Goal: Task Accomplishment & Management: Complete application form

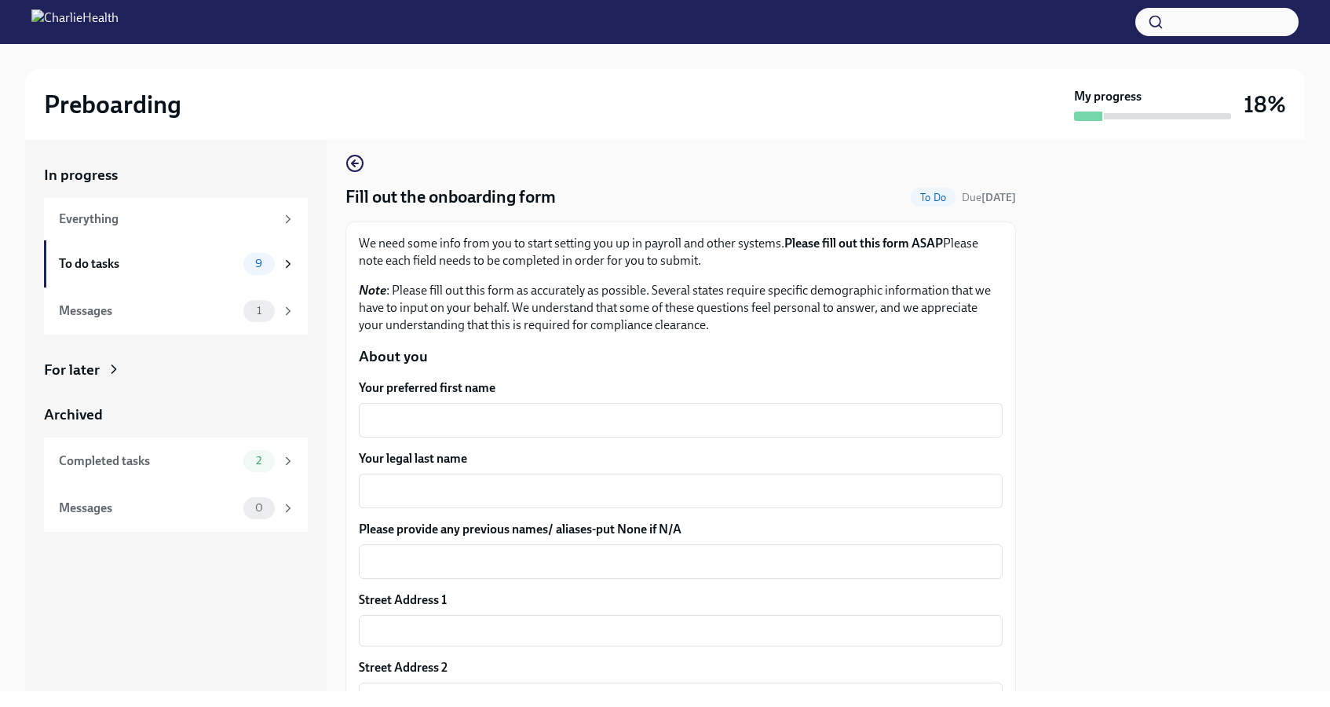
scroll to position [13, 0]
click at [529, 404] on div "x ​" at bounding box center [681, 418] width 644 height 35
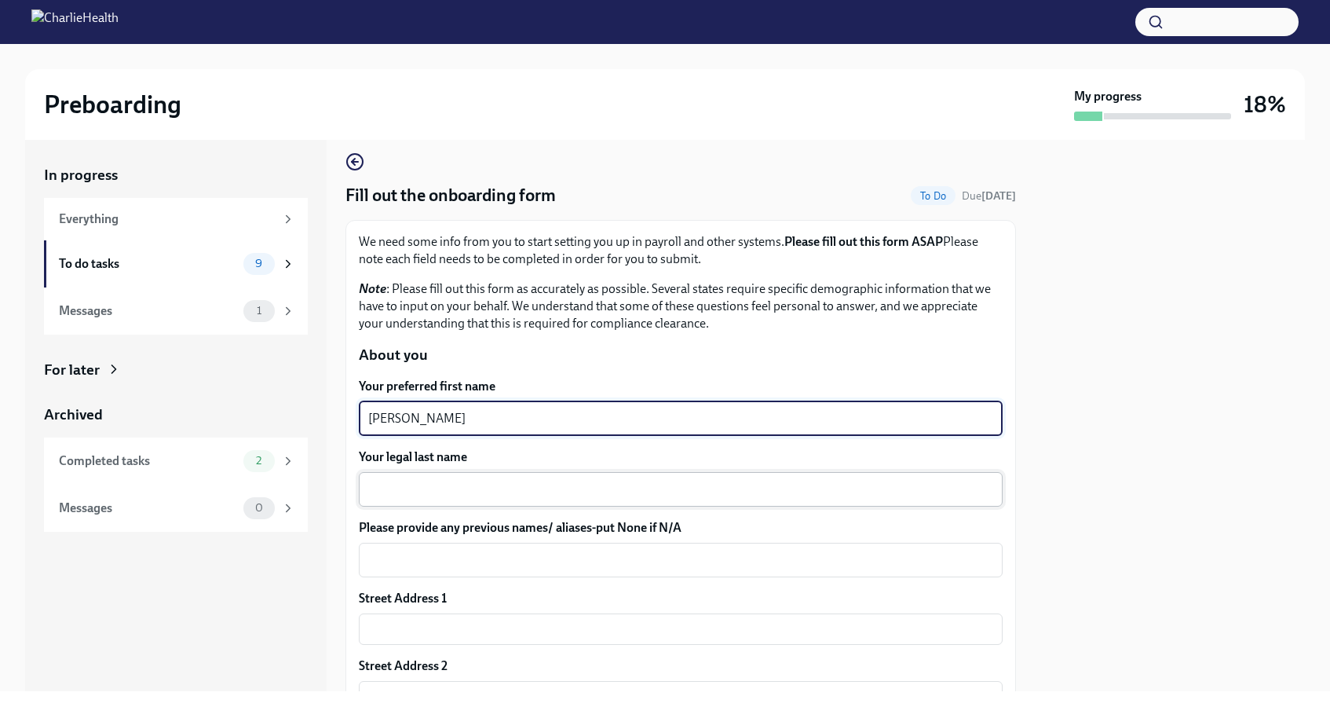
type textarea "Morgan"
click at [507, 485] on textarea "Your legal last name" at bounding box center [680, 489] width 625 height 19
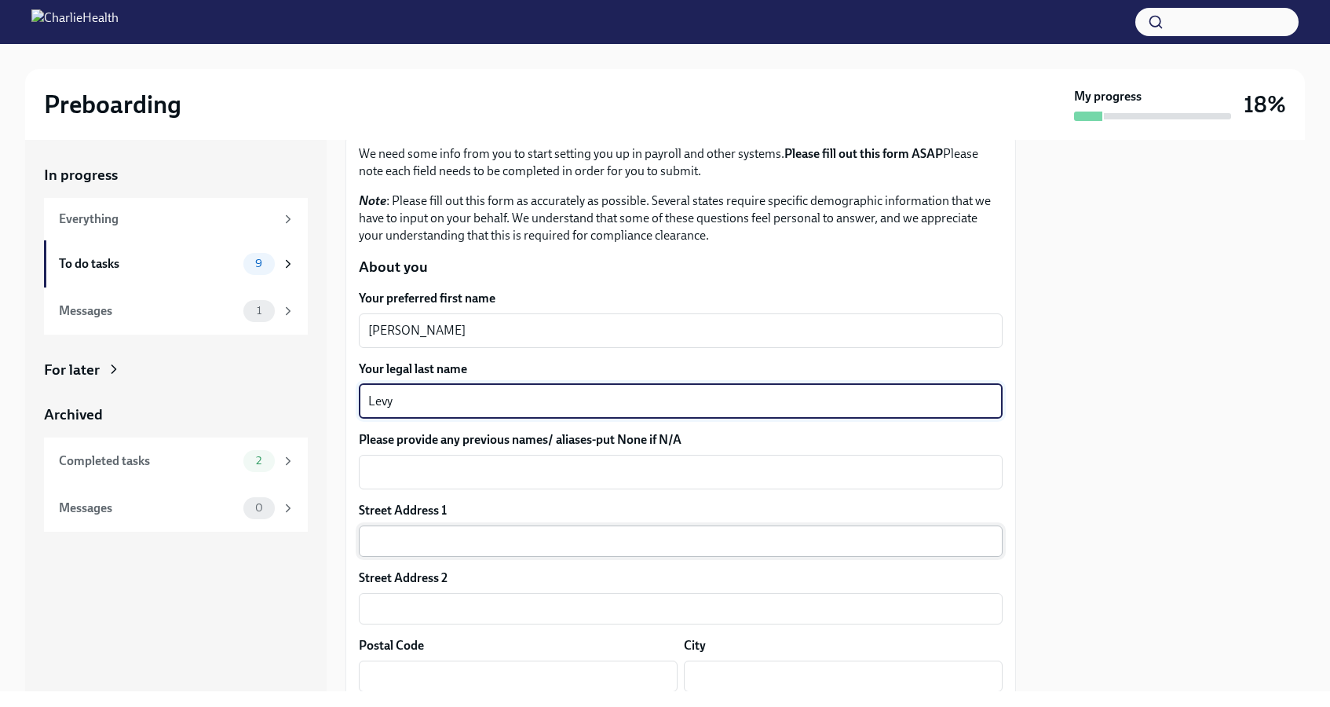
scroll to position [101, 0]
type textarea "Levy"
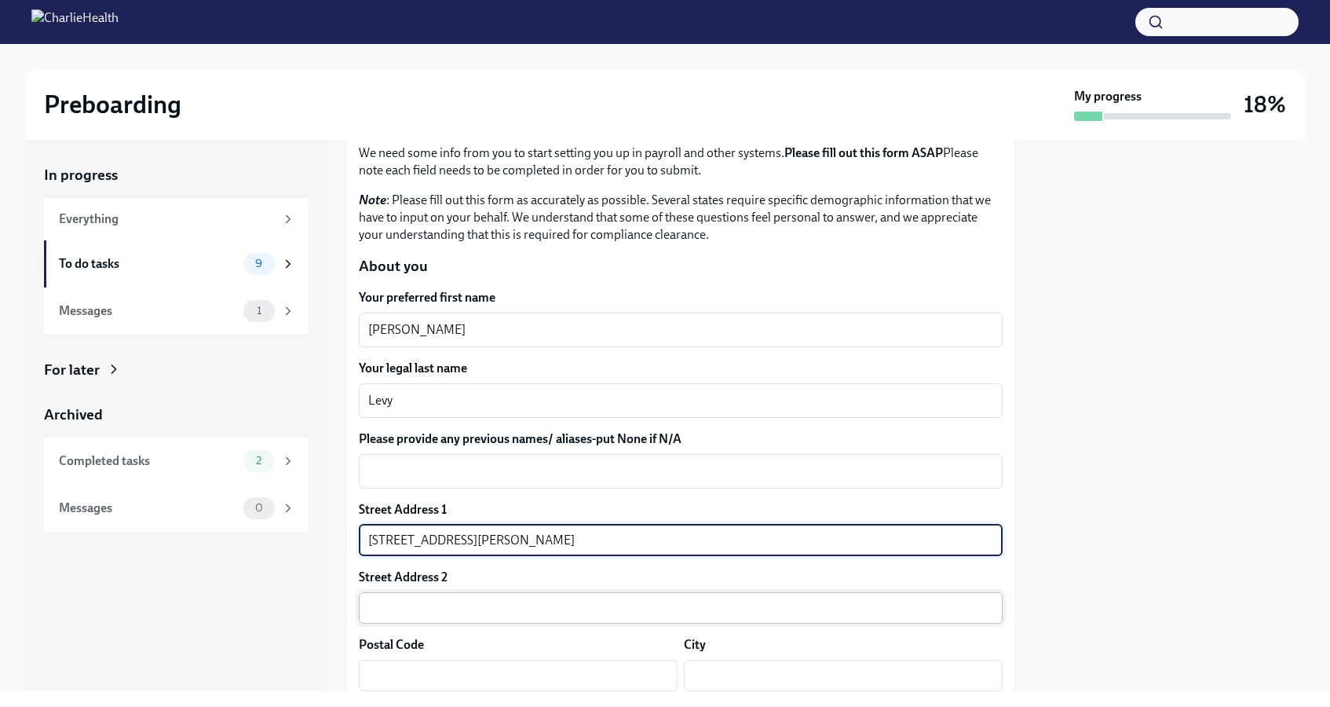
type input "2899 Collins Avenue"
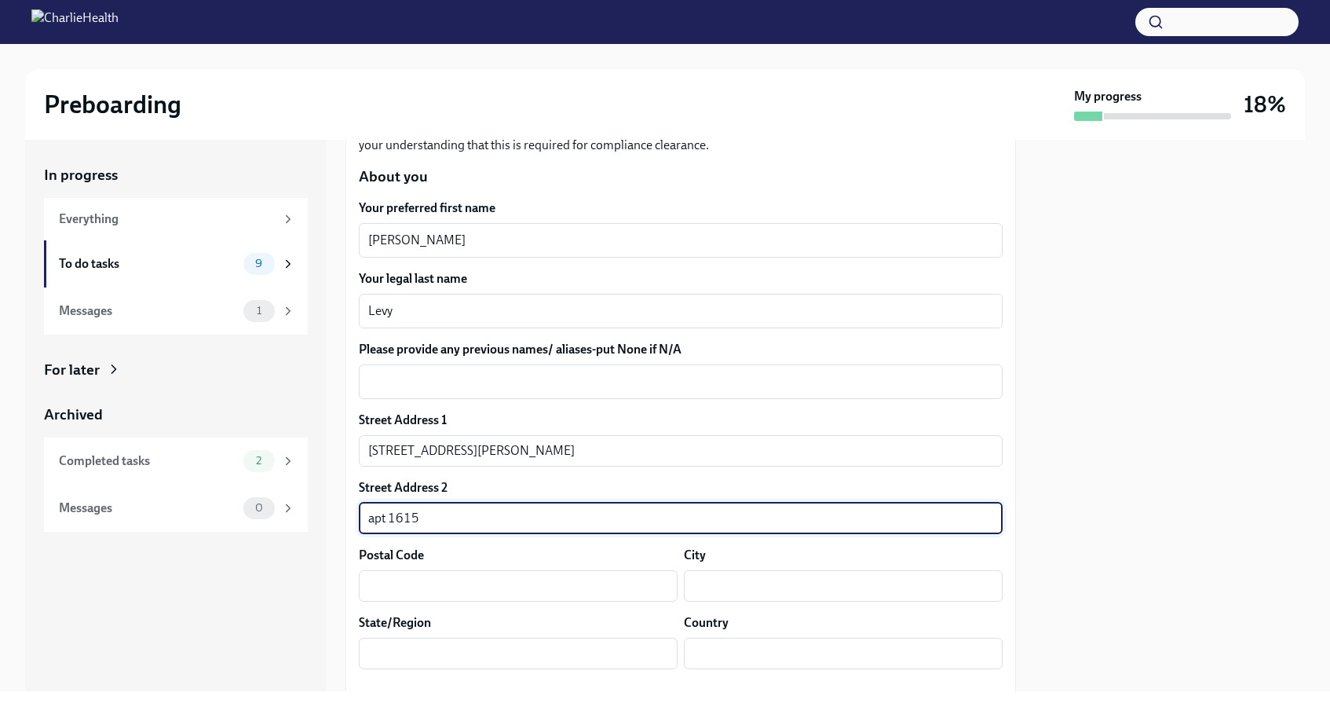
scroll to position [189, 0]
type input "apt 1615"
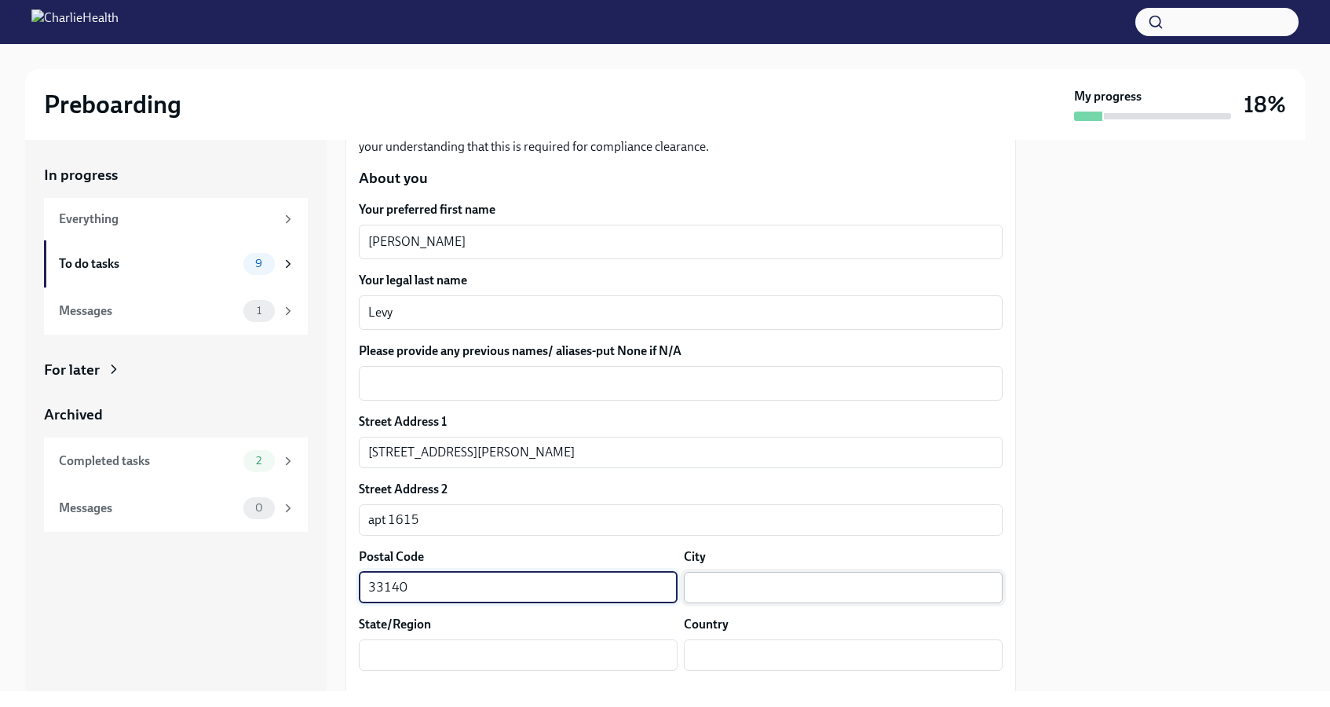
type input "33140"
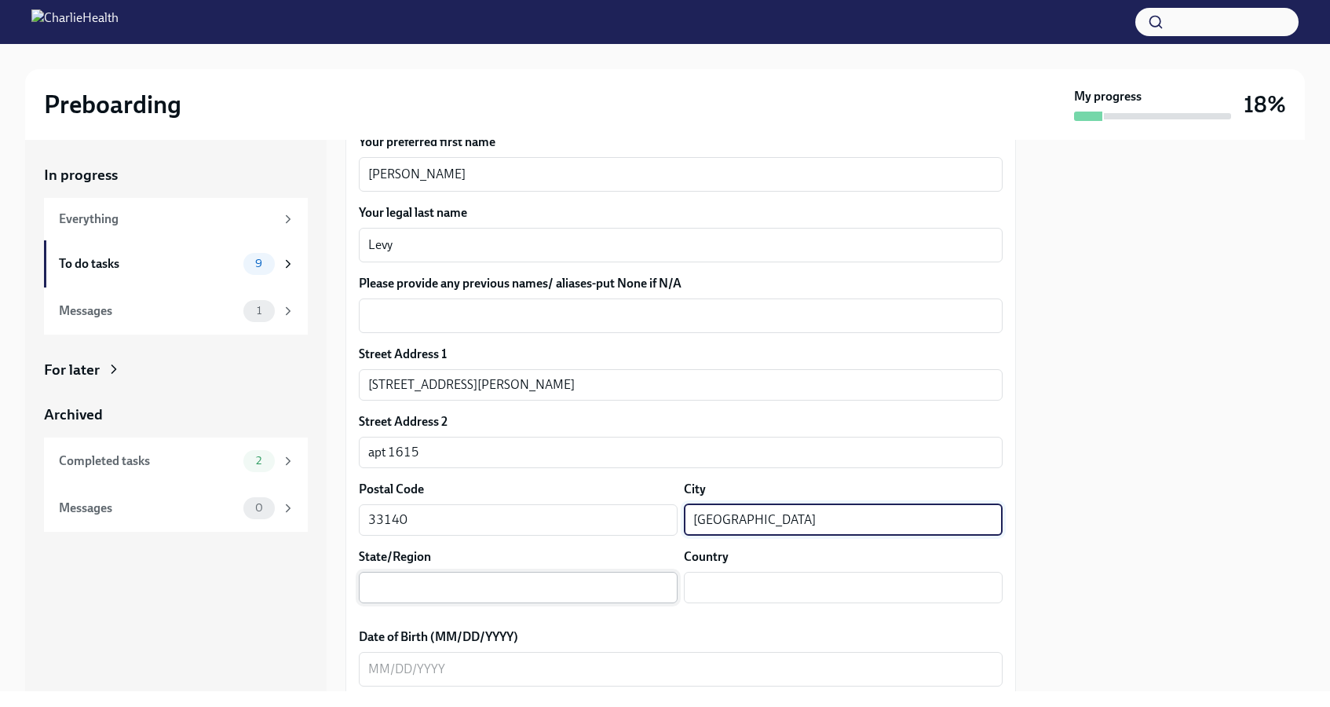
scroll to position [261, 0]
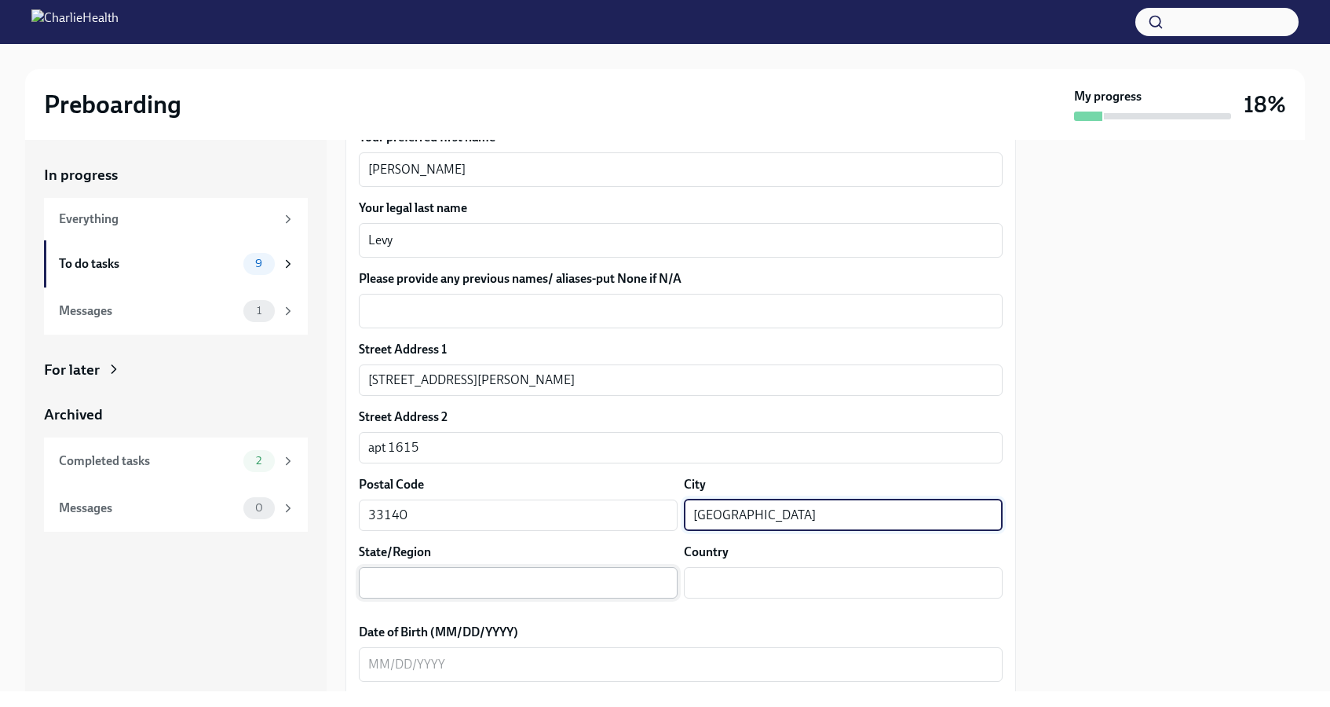
type input "Miami Beach"
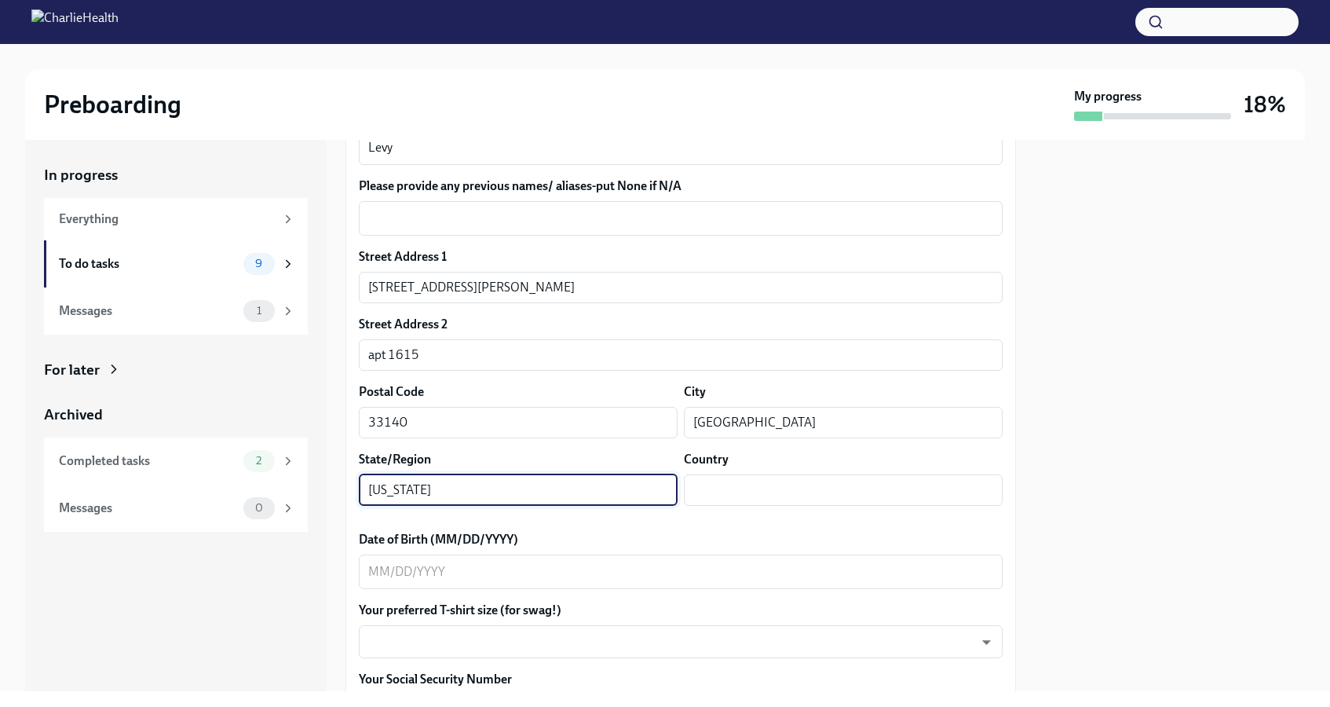
scroll to position [364, 0]
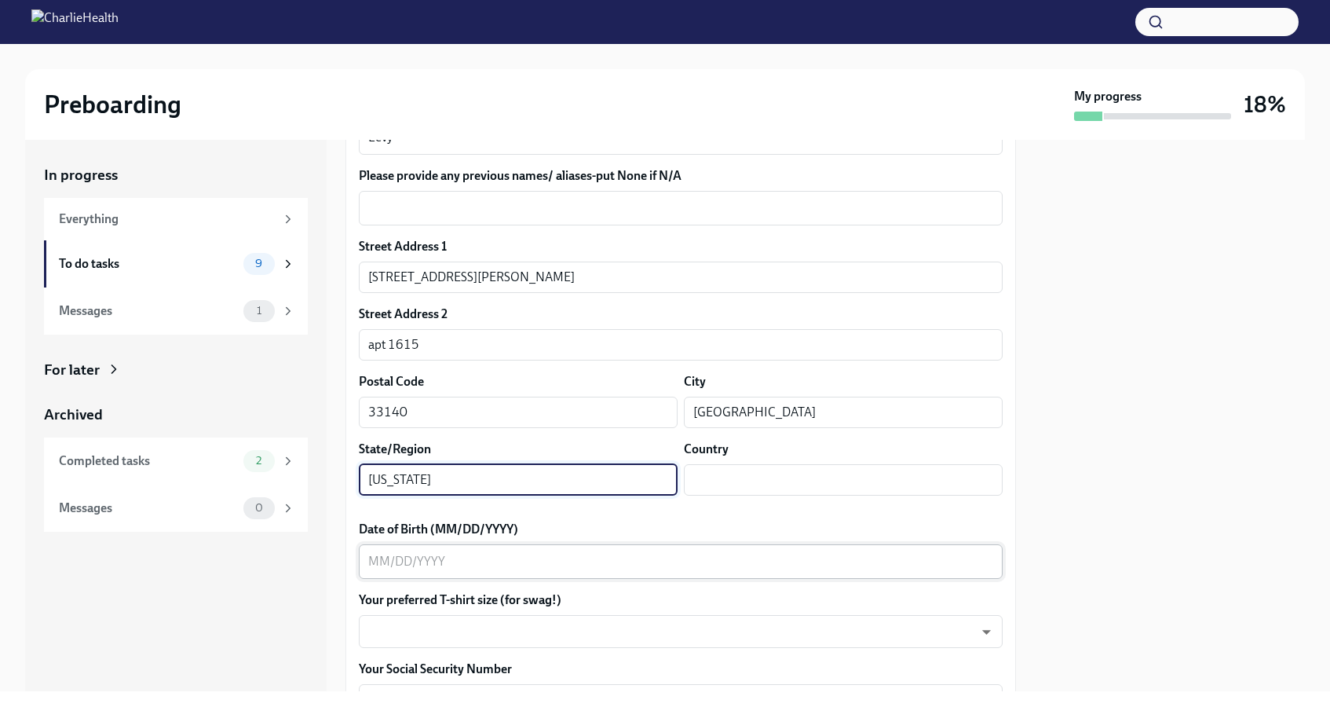
type input "Florida"
click at [581, 564] on textarea "Date of Birth (MM/DD/YYYY)" at bounding box center [680, 561] width 625 height 19
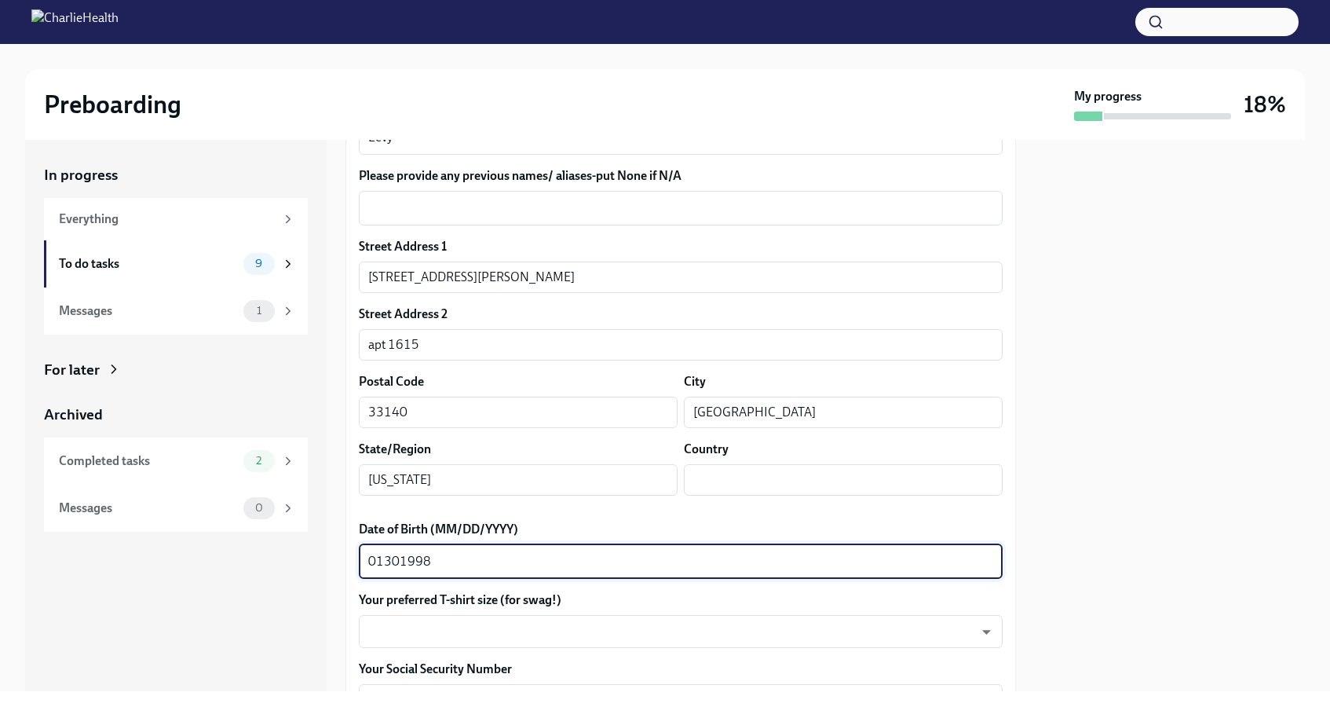
type textarea "01301998"
click at [531, 505] on div "Street Address 1 2899 Collins Avenue ​ Street Address 2 apt 1615 ​ Postal Code …" at bounding box center [681, 373] width 644 height 270
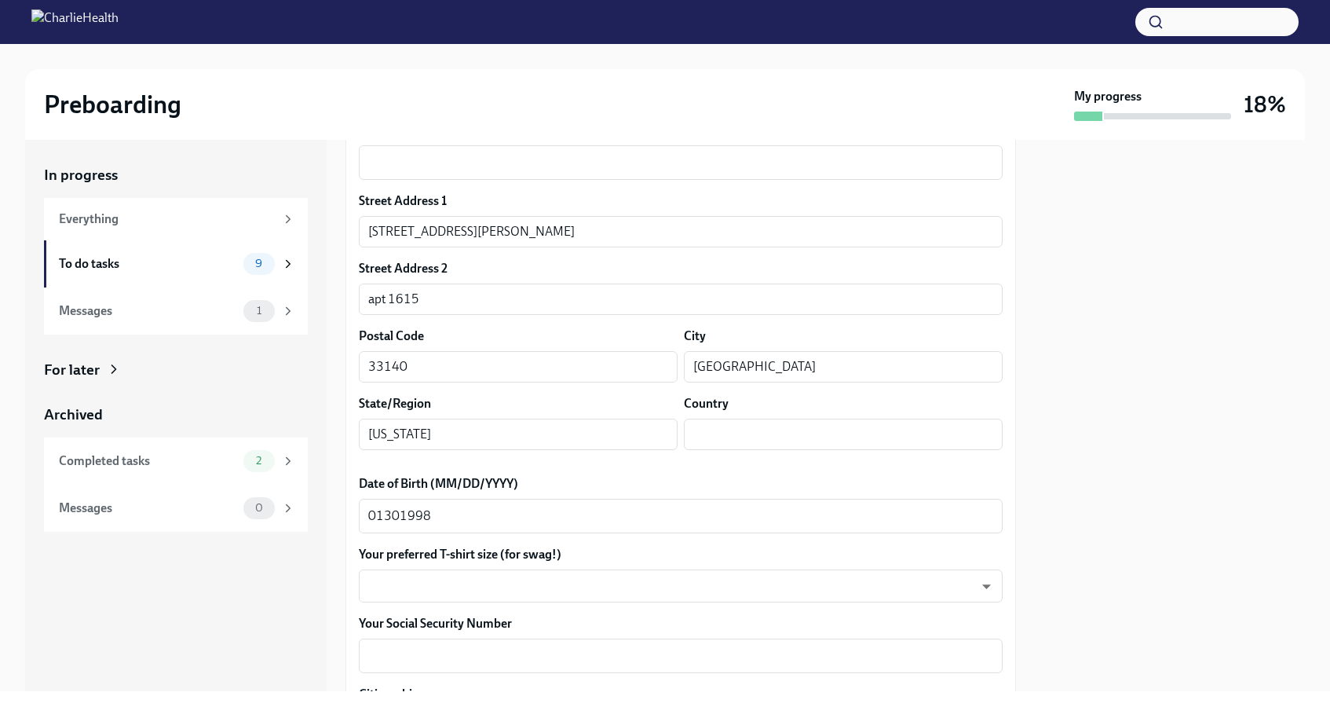
scroll to position [415, 0]
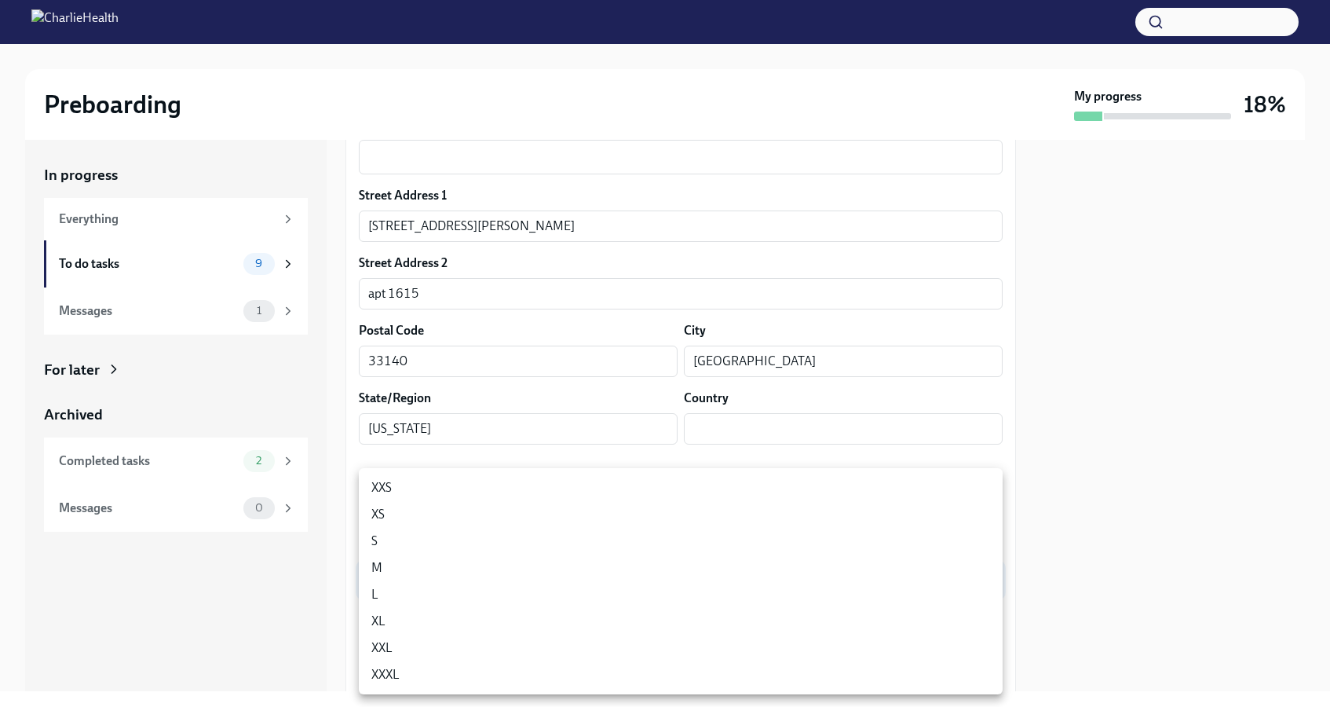
click at [471, 568] on body "Preboarding My progress 18% In progress Everything To do tasks 9 Messages 1 For…" at bounding box center [665, 353] width 1330 height 707
click at [460, 533] on li "S" at bounding box center [681, 541] width 644 height 27
type input "GYTm_qoab"
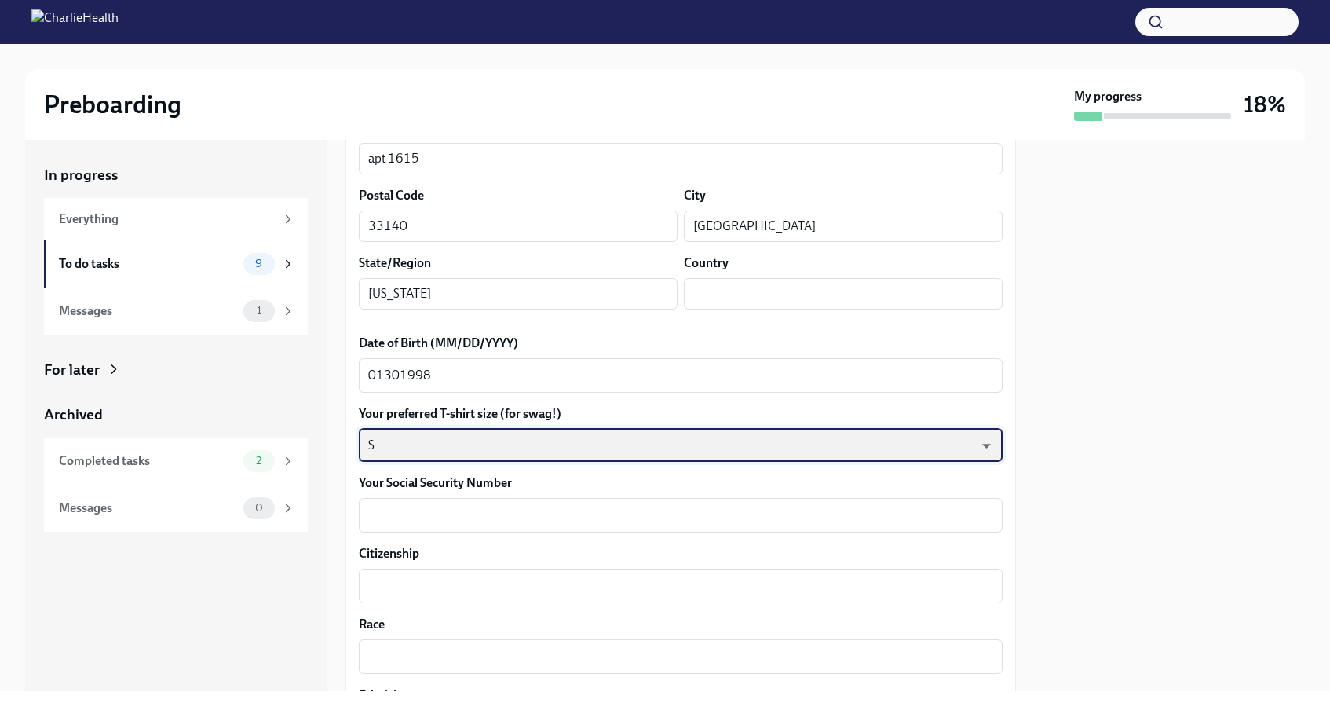
scroll to position [559, 0]
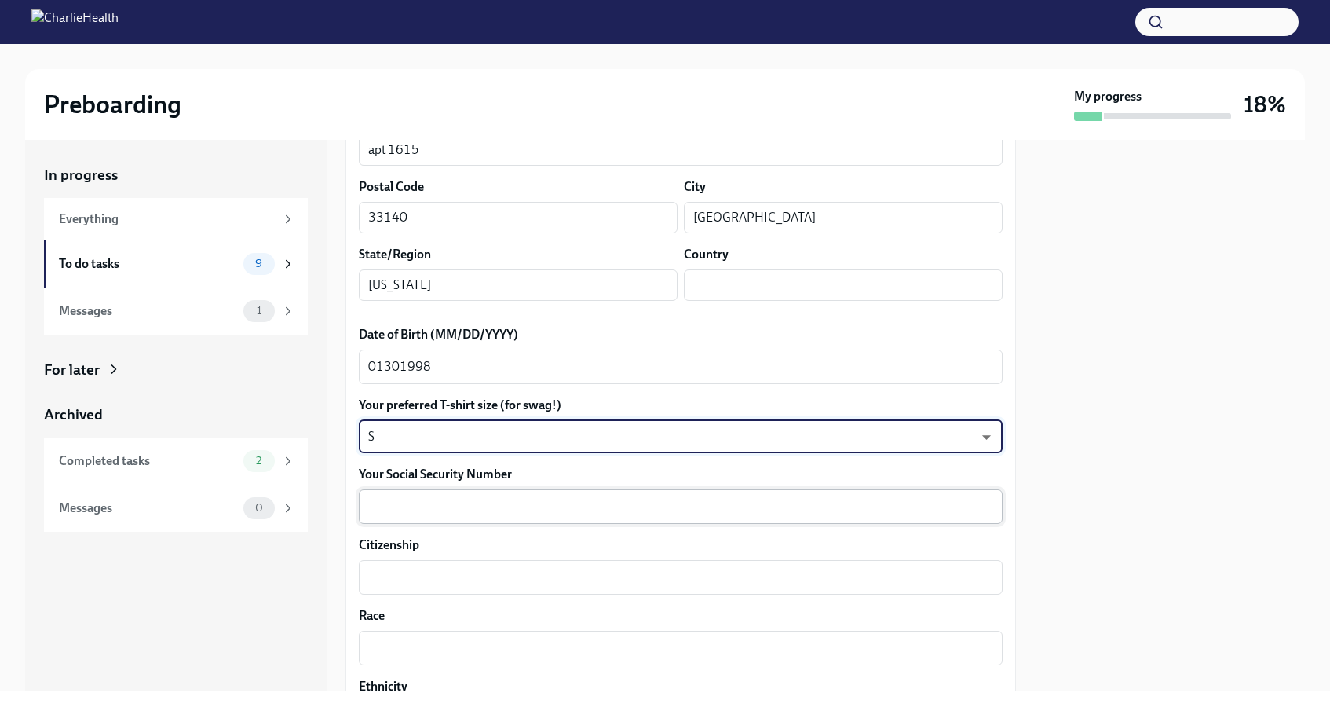
click at [460, 499] on textarea "Your Social Security Number" at bounding box center [680, 506] width 625 height 19
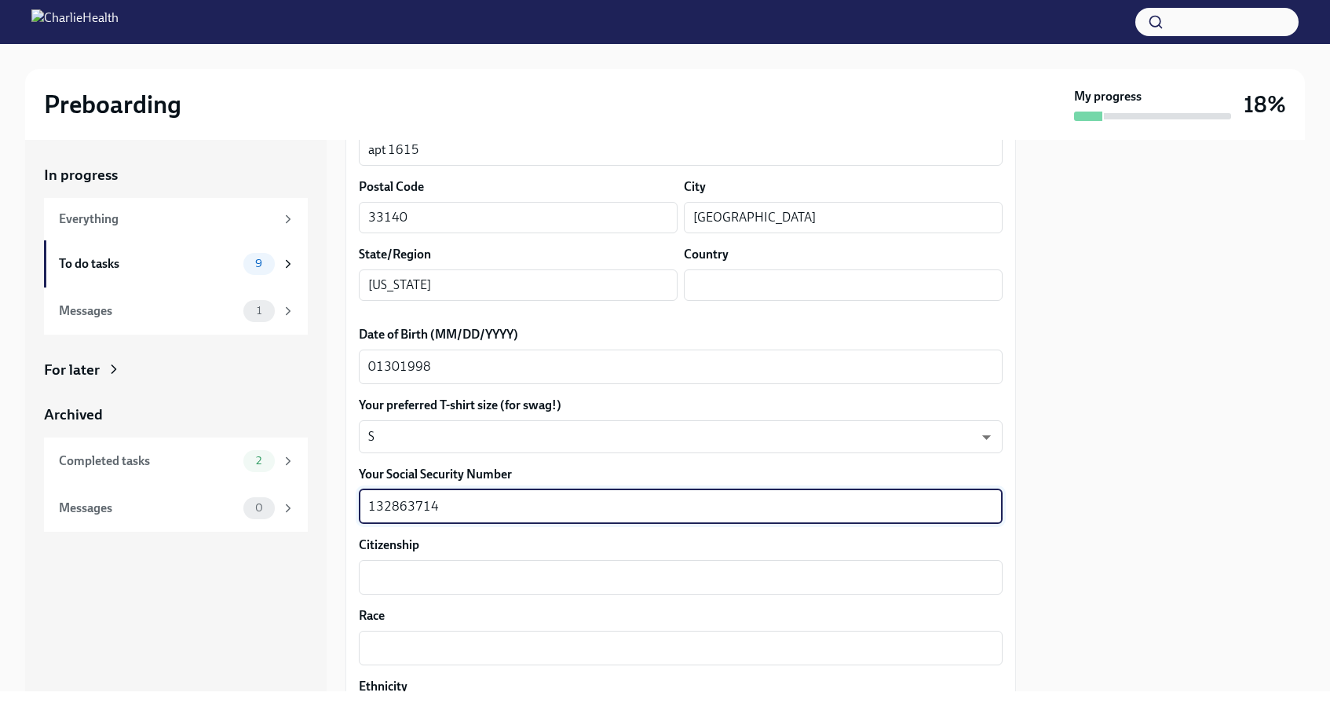
type textarea "132863714"
click at [444, 536] on label "Citizenship" at bounding box center [681, 544] width 644 height 17
click at [444, 568] on textarea "Citizenship" at bounding box center [680, 577] width 625 height 19
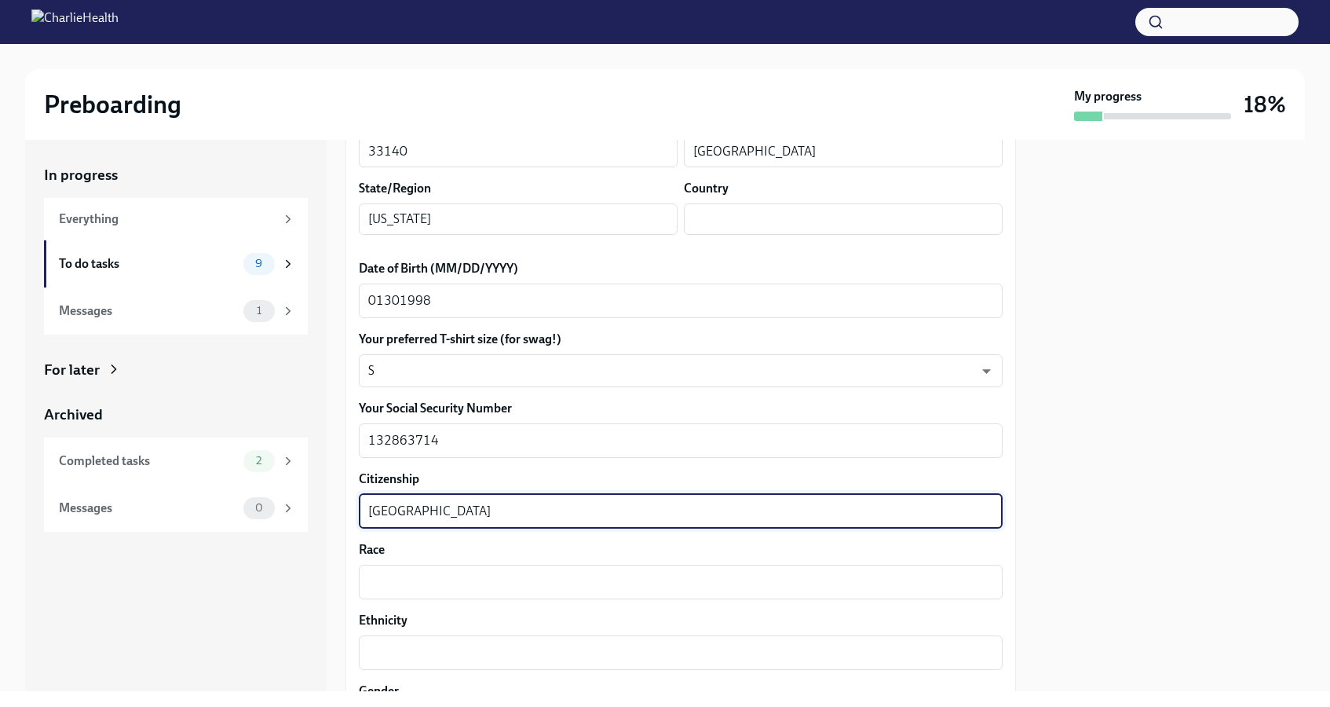
scroll to position [638, 0]
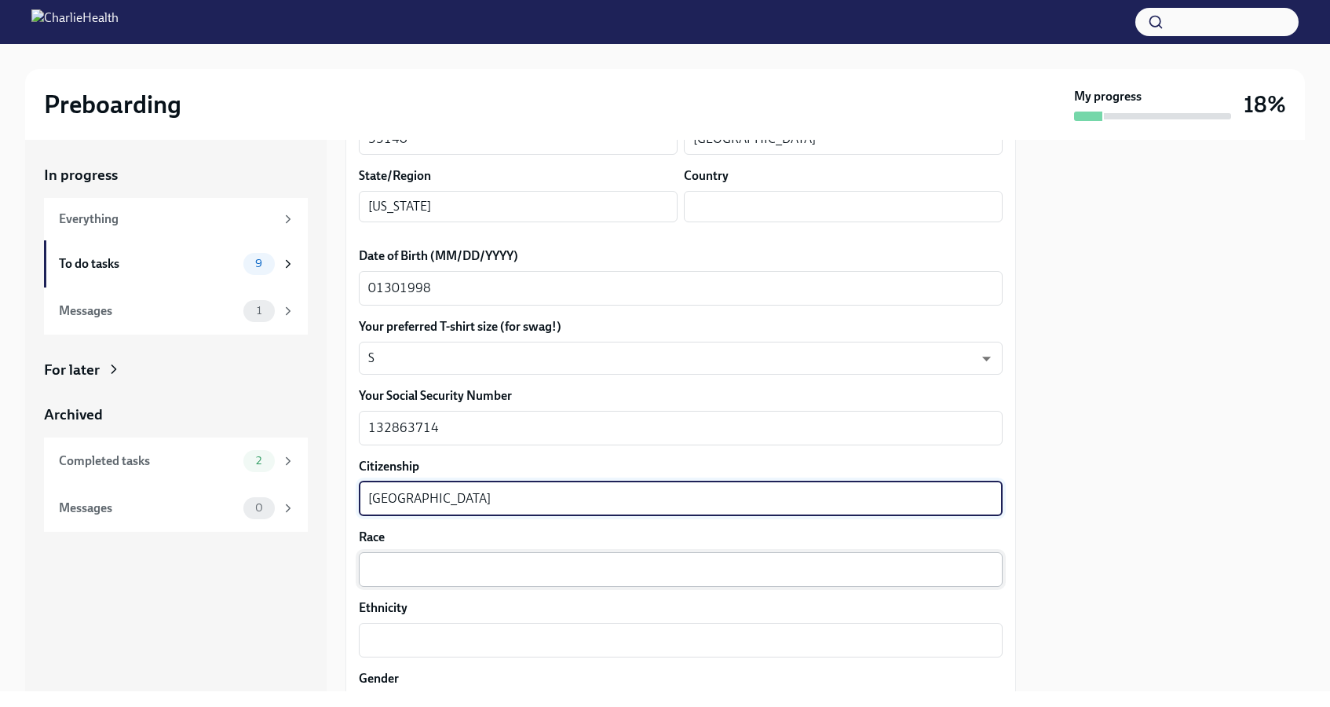
type textarea "United States"
click at [434, 561] on textarea "Race" at bounding box center [680, 569] width 625 height 19
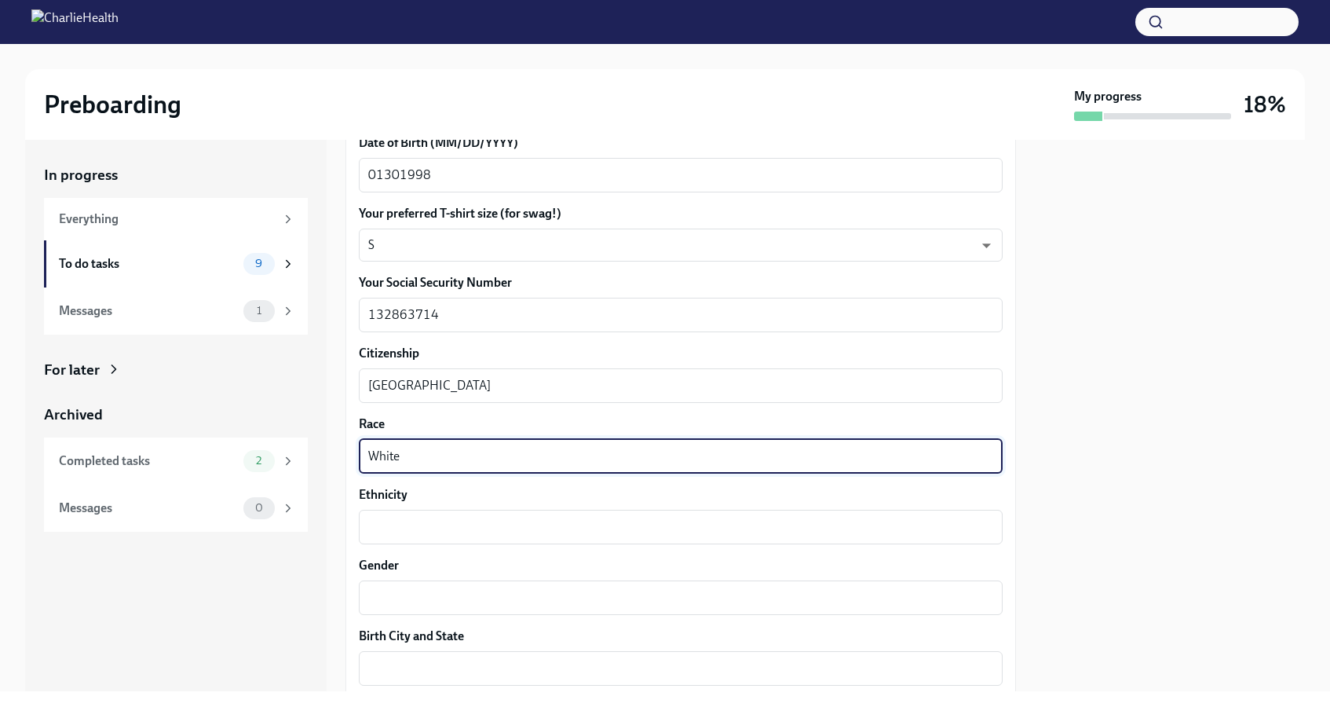
scroll to position [758, 0]
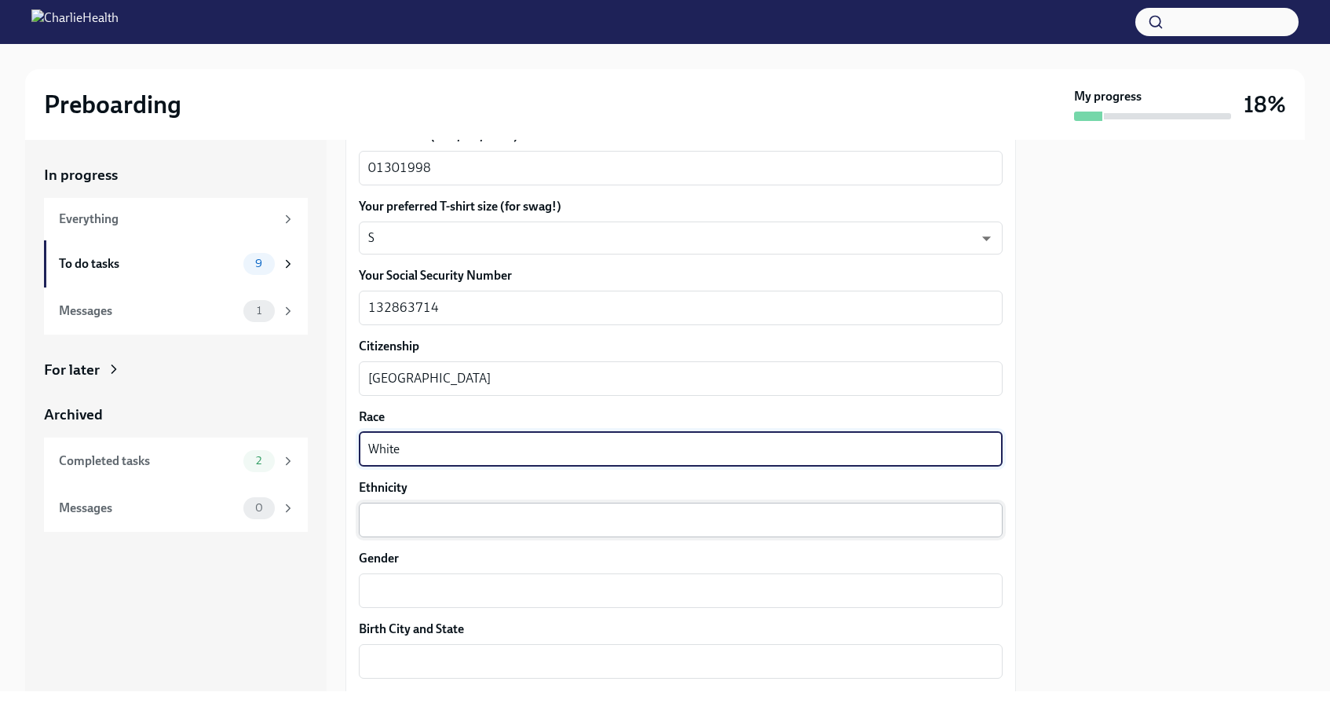
type textarea "White"
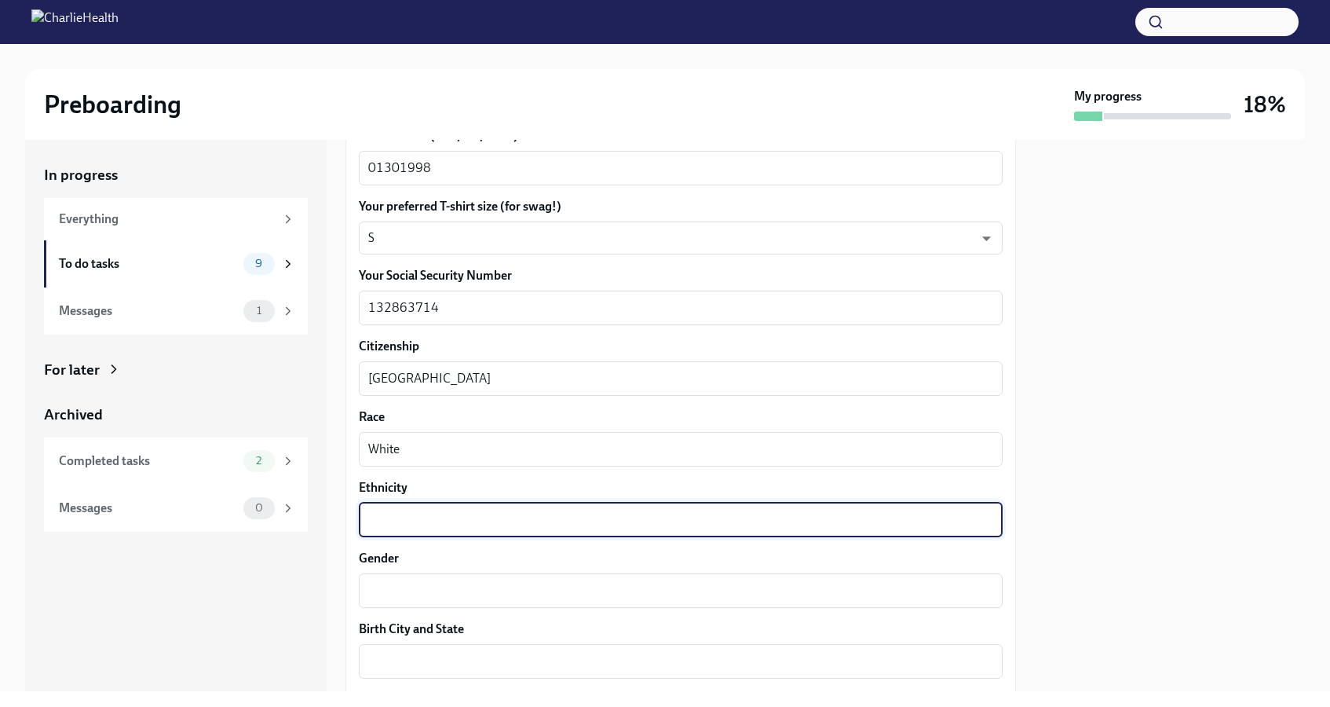
click at [419, 517] on textarea "Ethnicity" at bounding box center [680, 519] width 625 height 19
click at [403, 579] on div "x ​" at bounding box center [681, 590] width 644 height 35
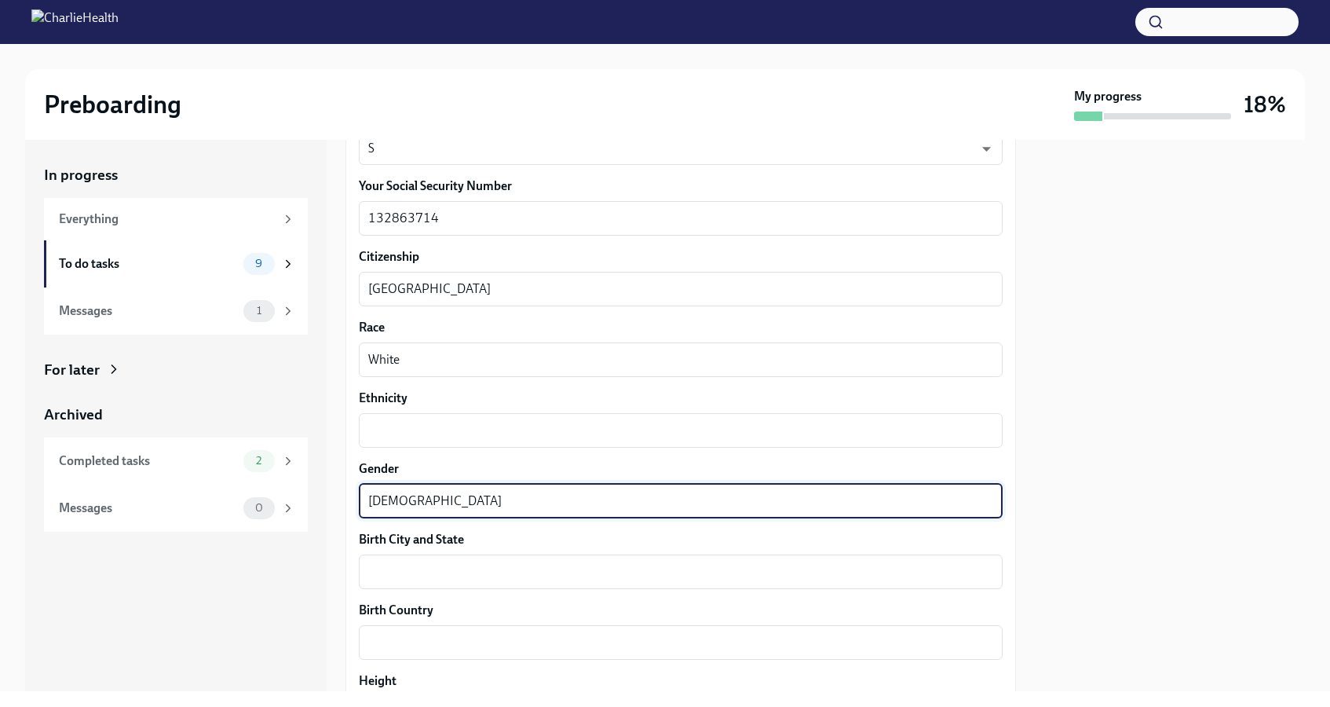
scroll to position [860, 0]
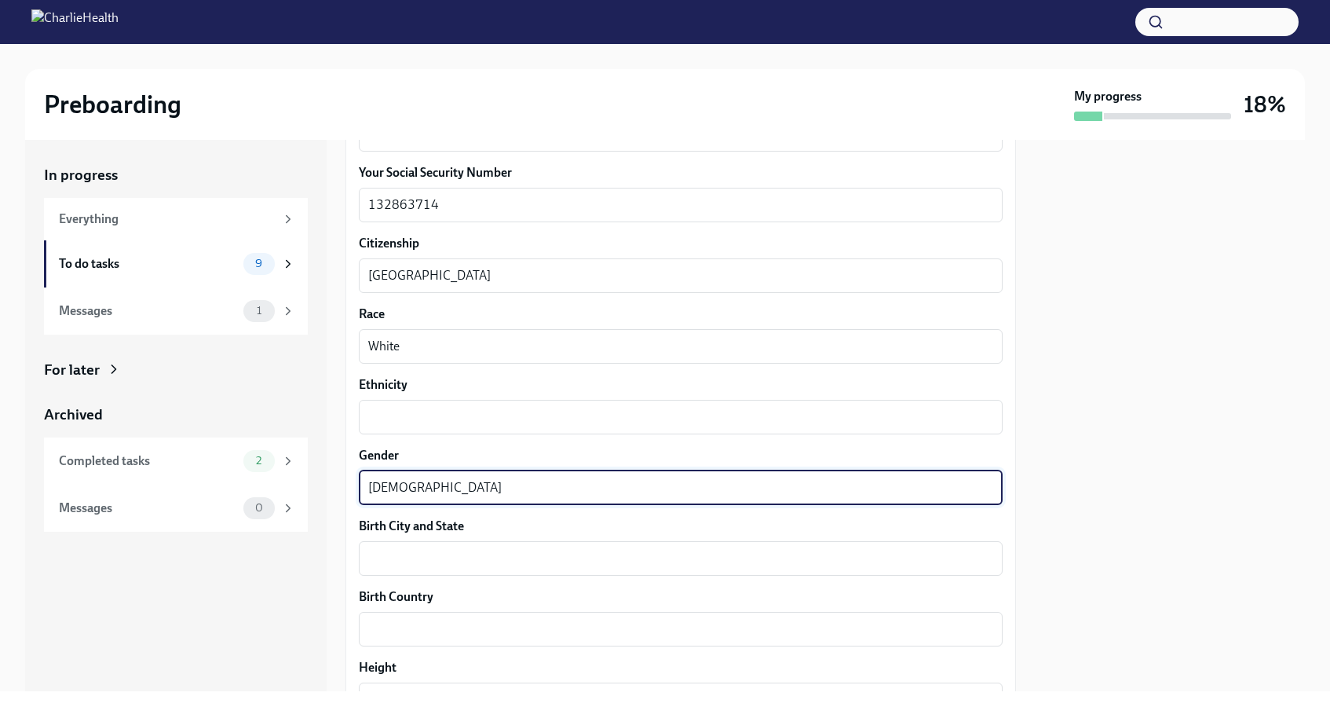
type textarea "Female"
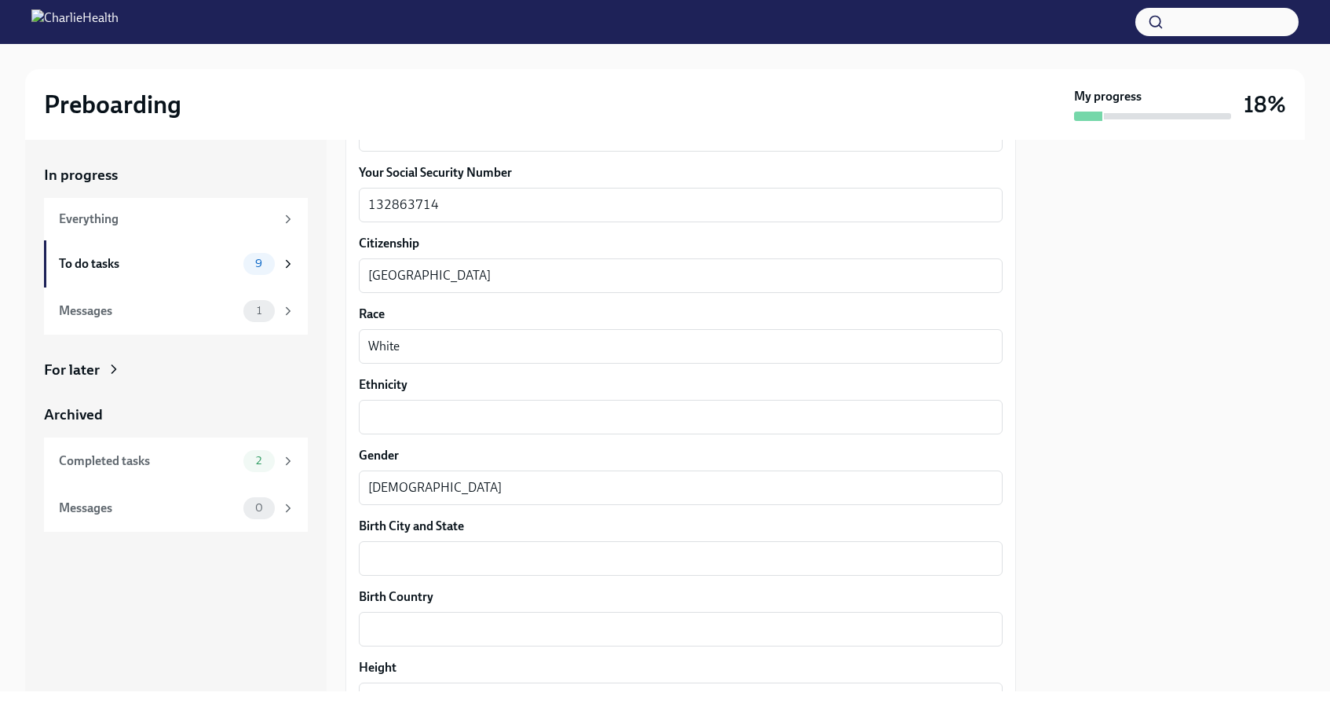
click at [355, 433] on div "We need some info from you to start setting you up in payroll and other systems…" at bounding box center [680, 249] width 670 height 1754
drag, startPoint x: 421, startPoint y: 385, endPoint x: 356, endPoint y: 382, distance: 64.4
click at [356, 382] on div "We need some info from you to start setting you up in payroll and other systems…" at bounding box center [680, 249] width 670 height 1754
copy label "Ethnicity"
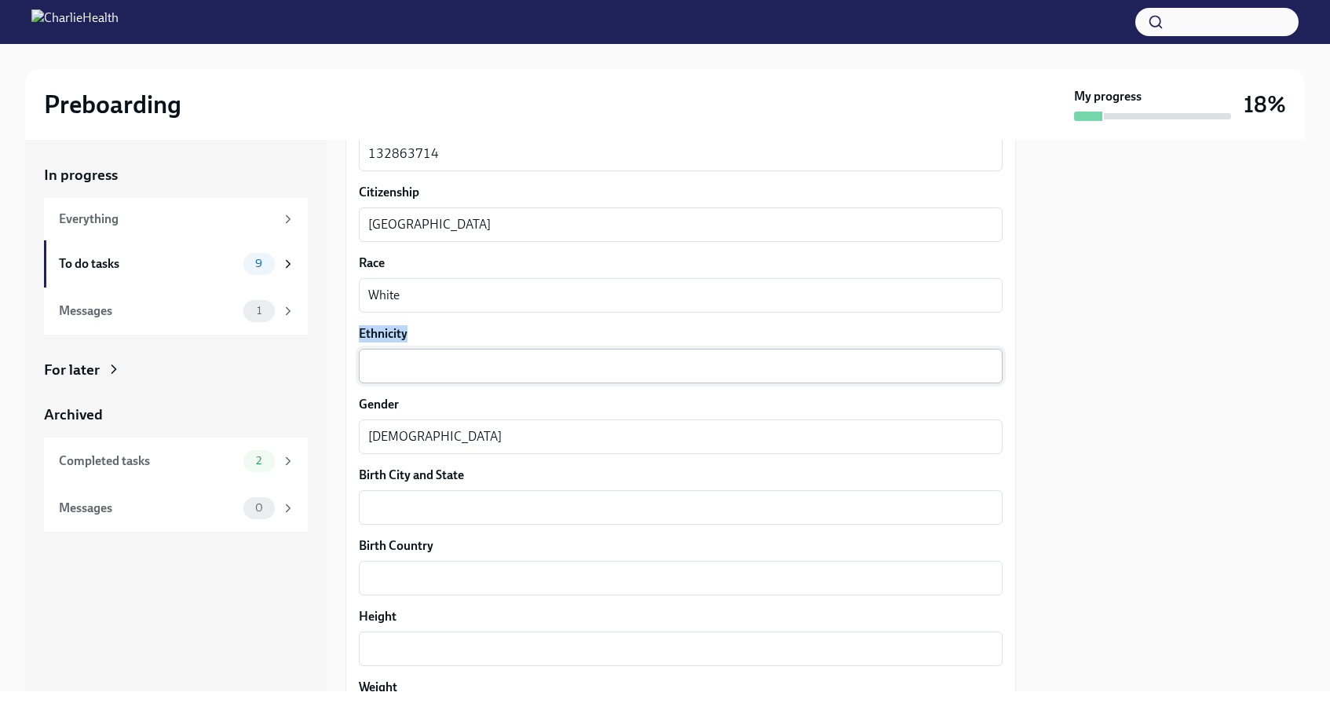
scroll to position [955, 0]
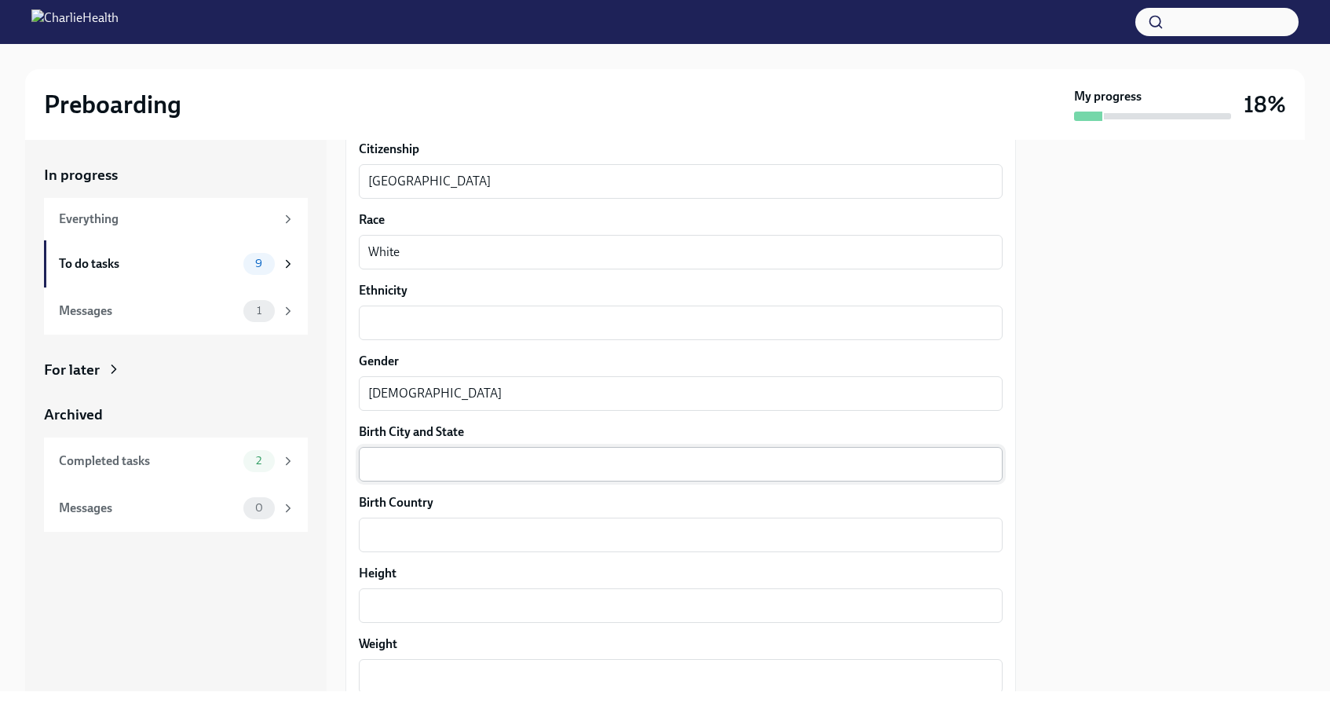
click at [398, 467] on textarea "Birth City and State" at bounding box center [680, 464] width 625 height 19
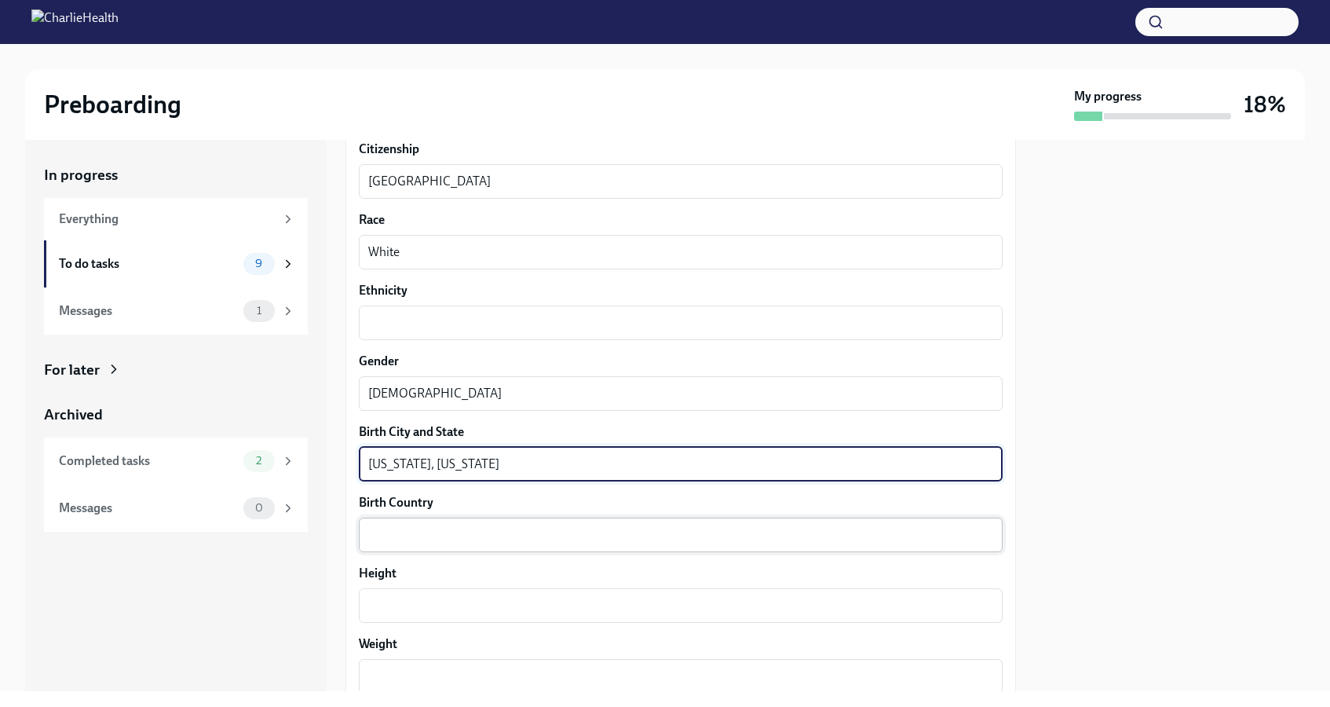
type textarea "New York, New York"
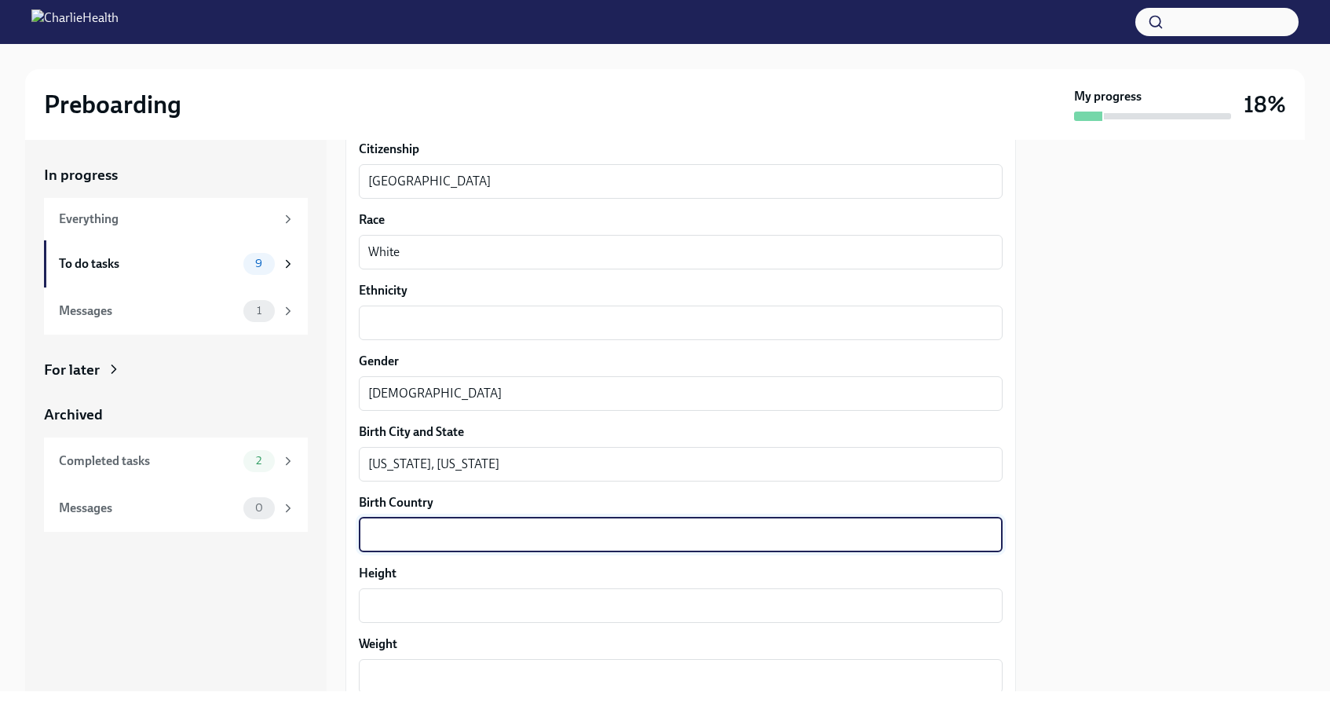
click at [386, 539] on textarea "Birth Country" at bounding box center [680, 534] width 625 height 19
type textarea "Y"
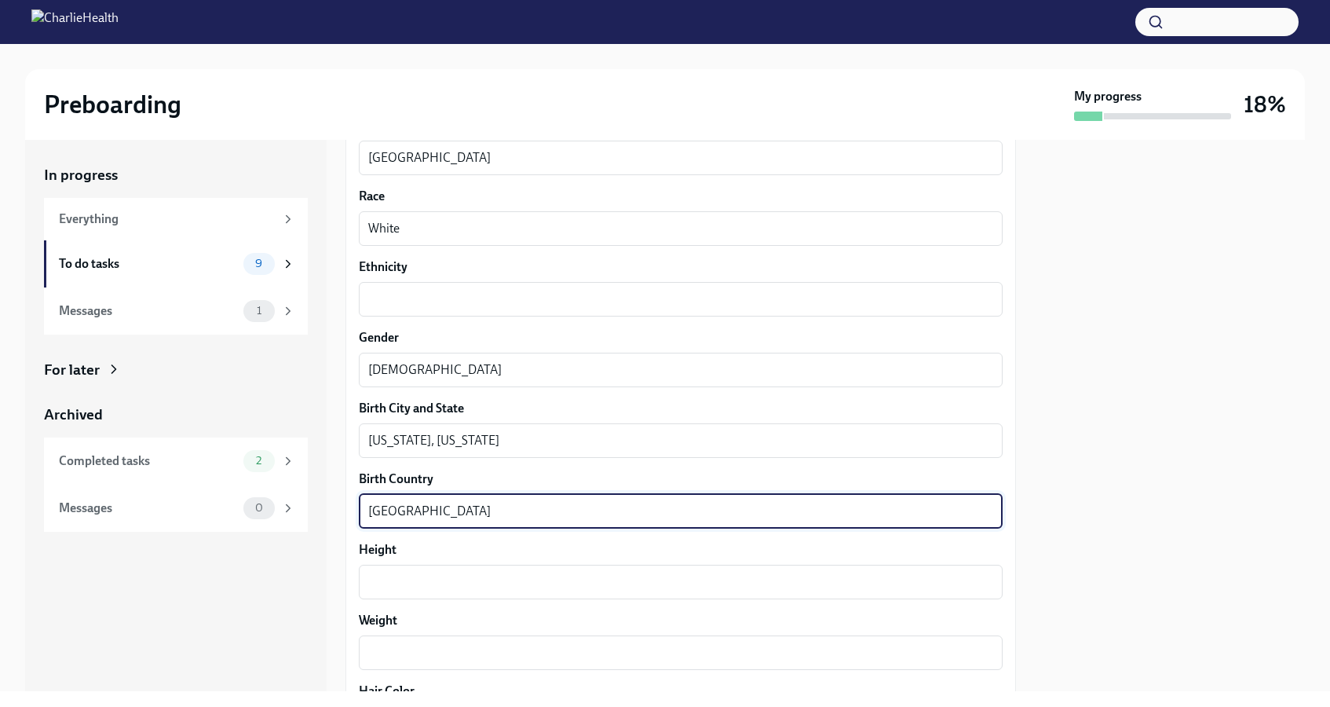
scroll to position [981, 0]
type textarea "United States"
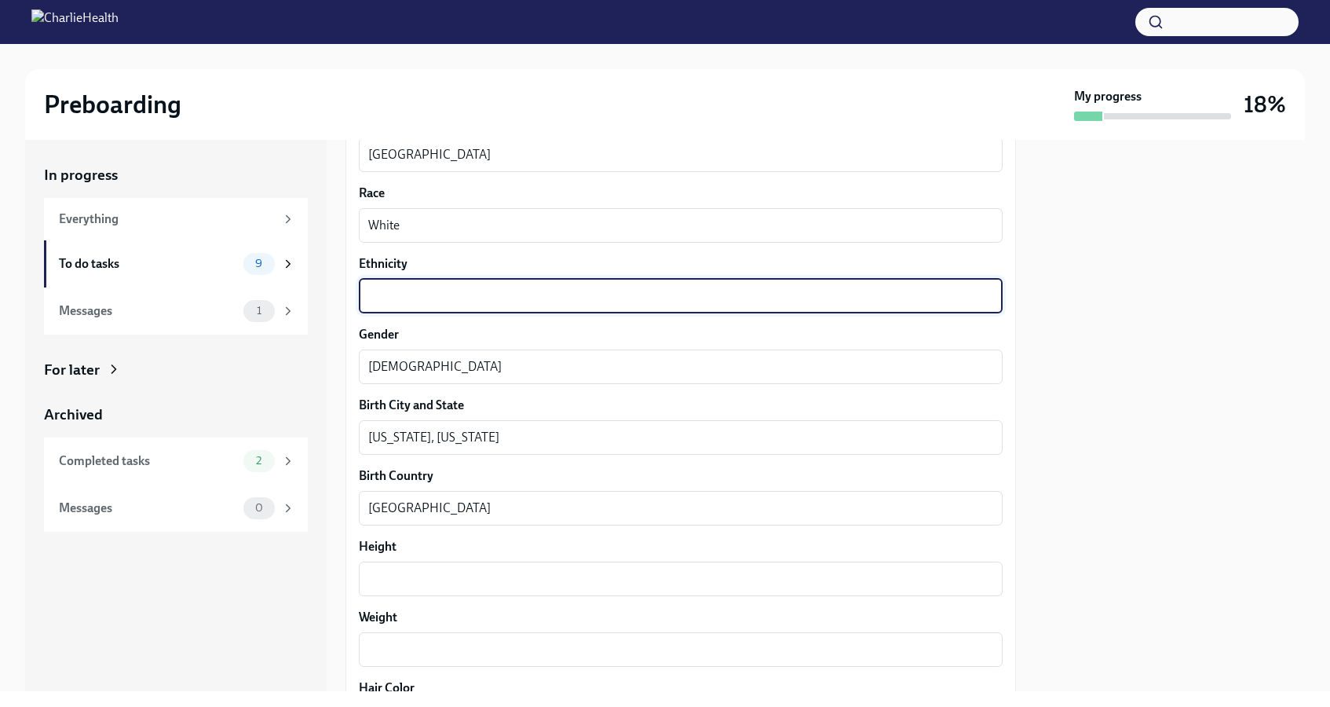
click at [393, 304] on textarea "Ethnicity" at bounding box center [680, 296] width 625 height 19
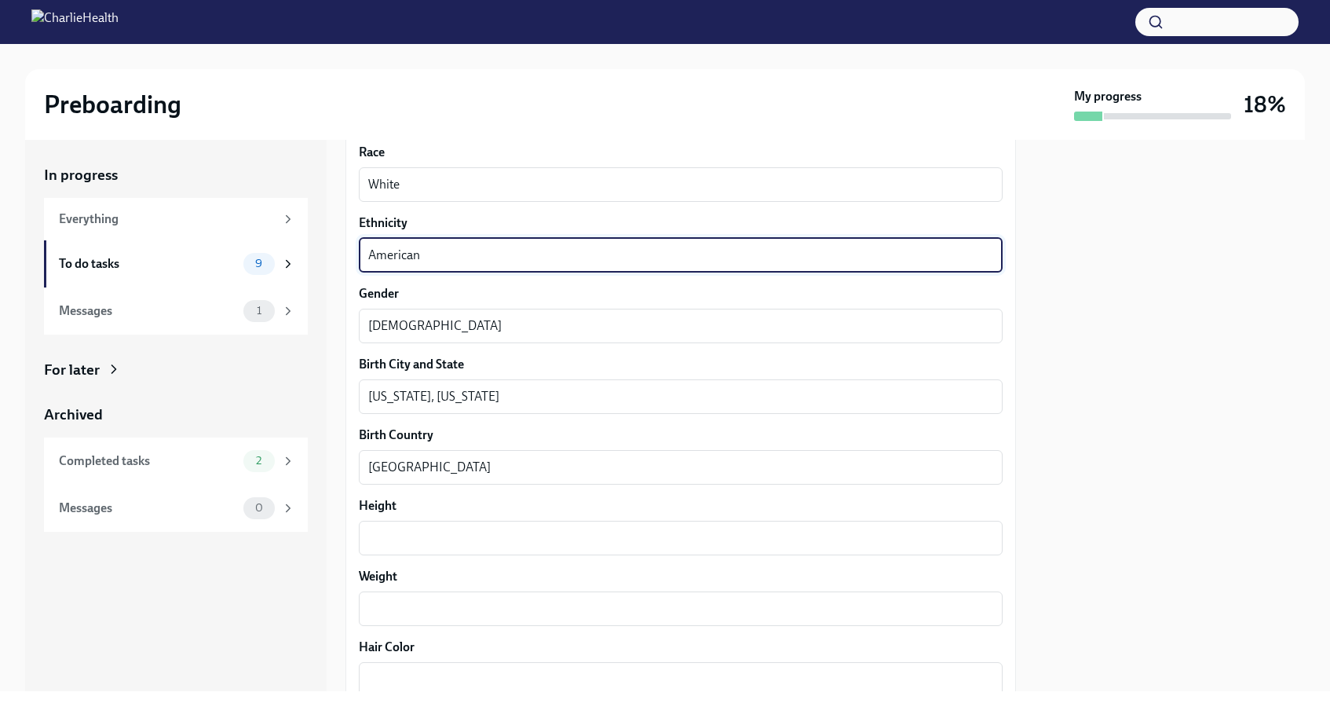
scroll to position [1023, 0]
type textarea "American"
click at [403, 522] on div "x ​" at bounding box center [681, 537] width 644 height 35
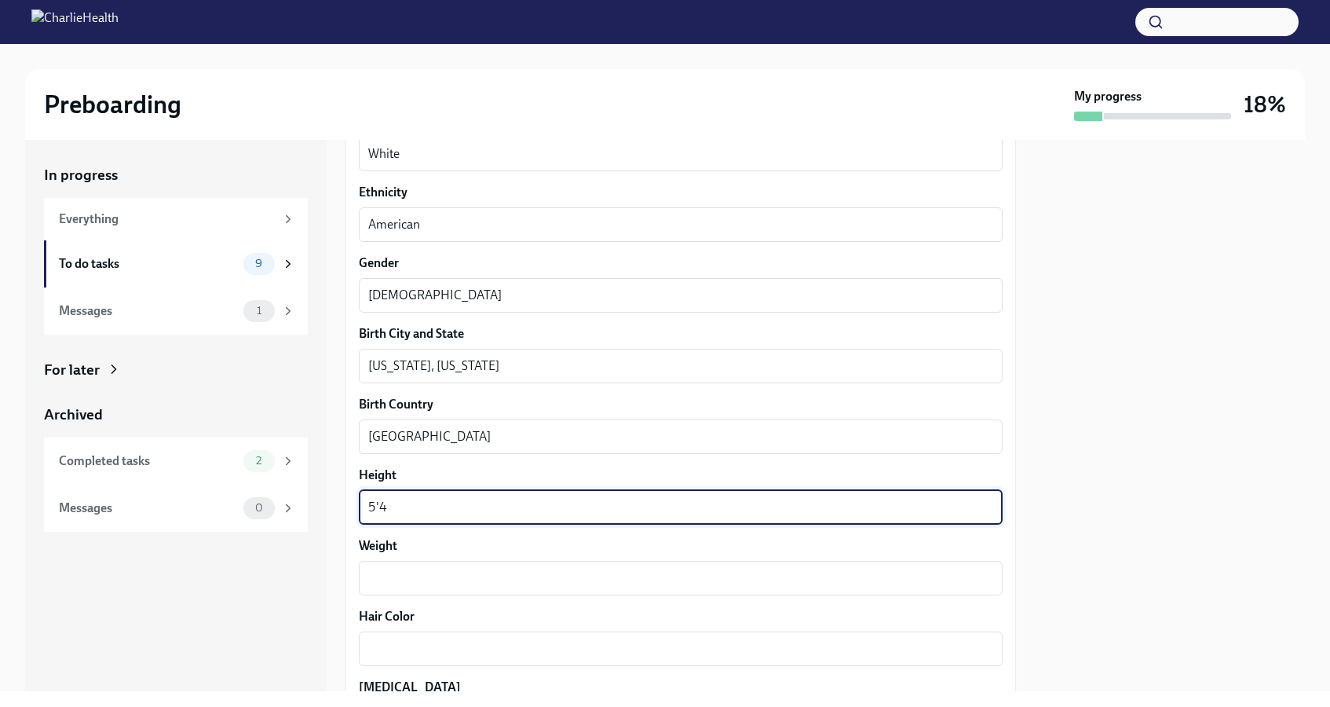
scroll to position [1054, 0]
type textarea "5'4"
click at [397, 573] on textarea "Weight" at bounding box center [680, 577] width 625 height 19
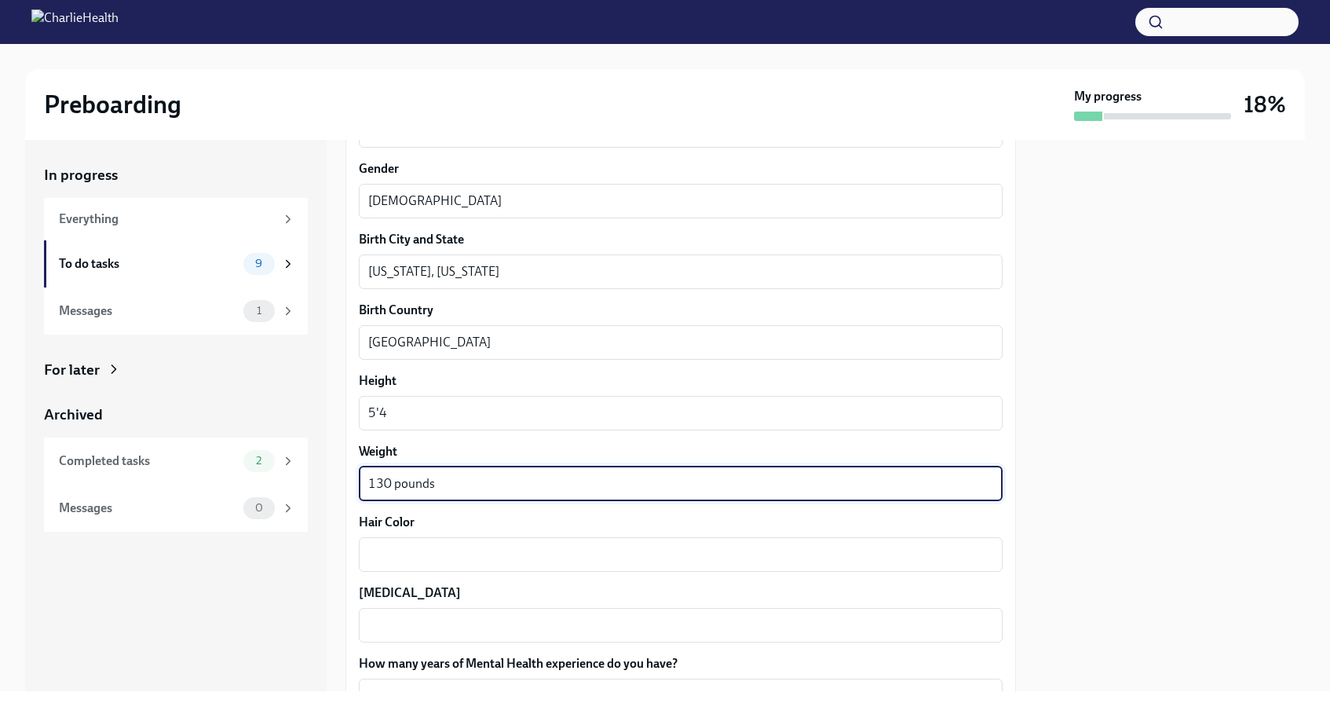
scroll to position [1142, 0]
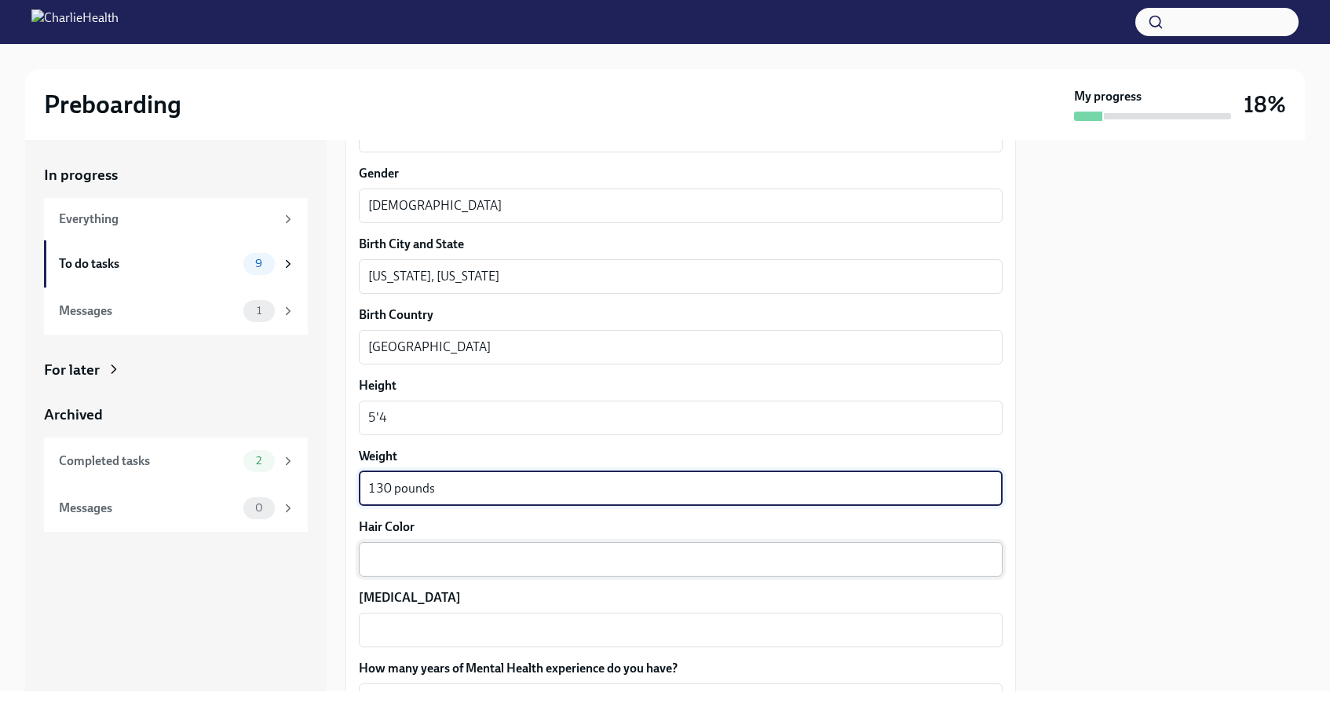
type textarea "130 pounds"
click at [387, 565] on textarea "Hair Color" at bounding box center [680, 559] width 625 height 19
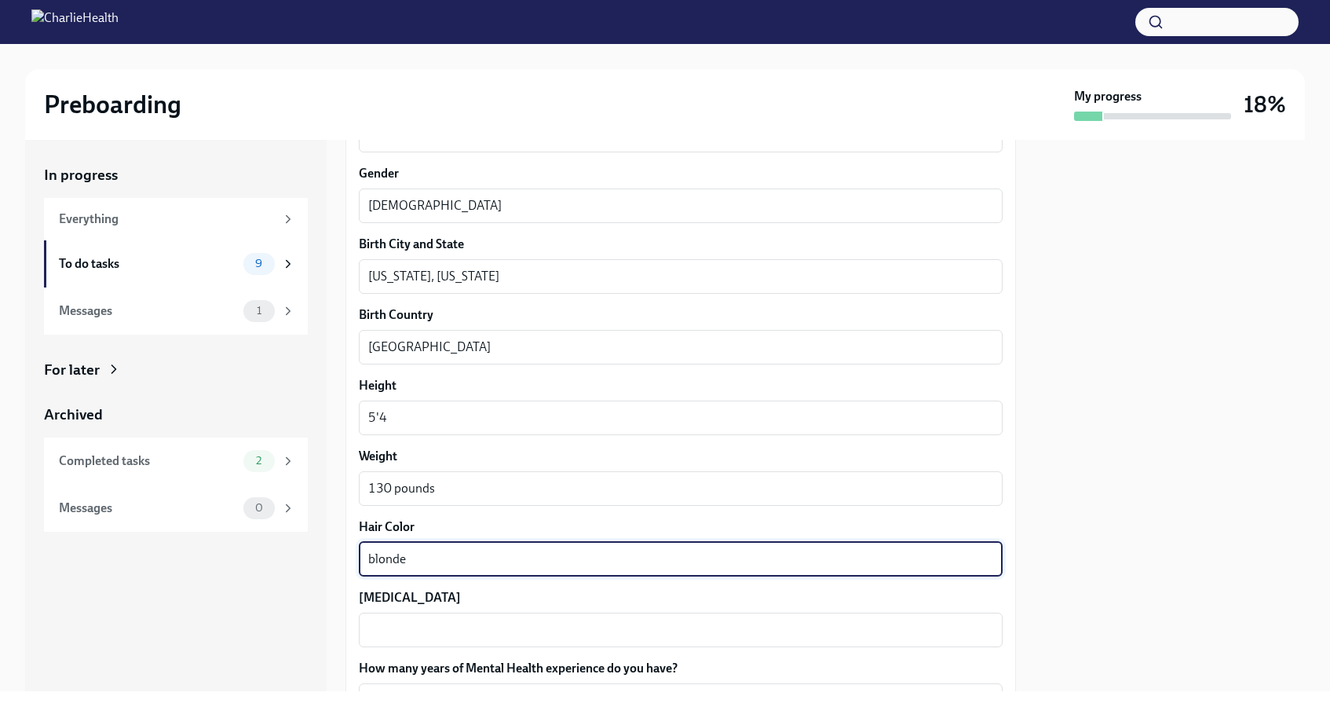
scroll to position [1175, 0]
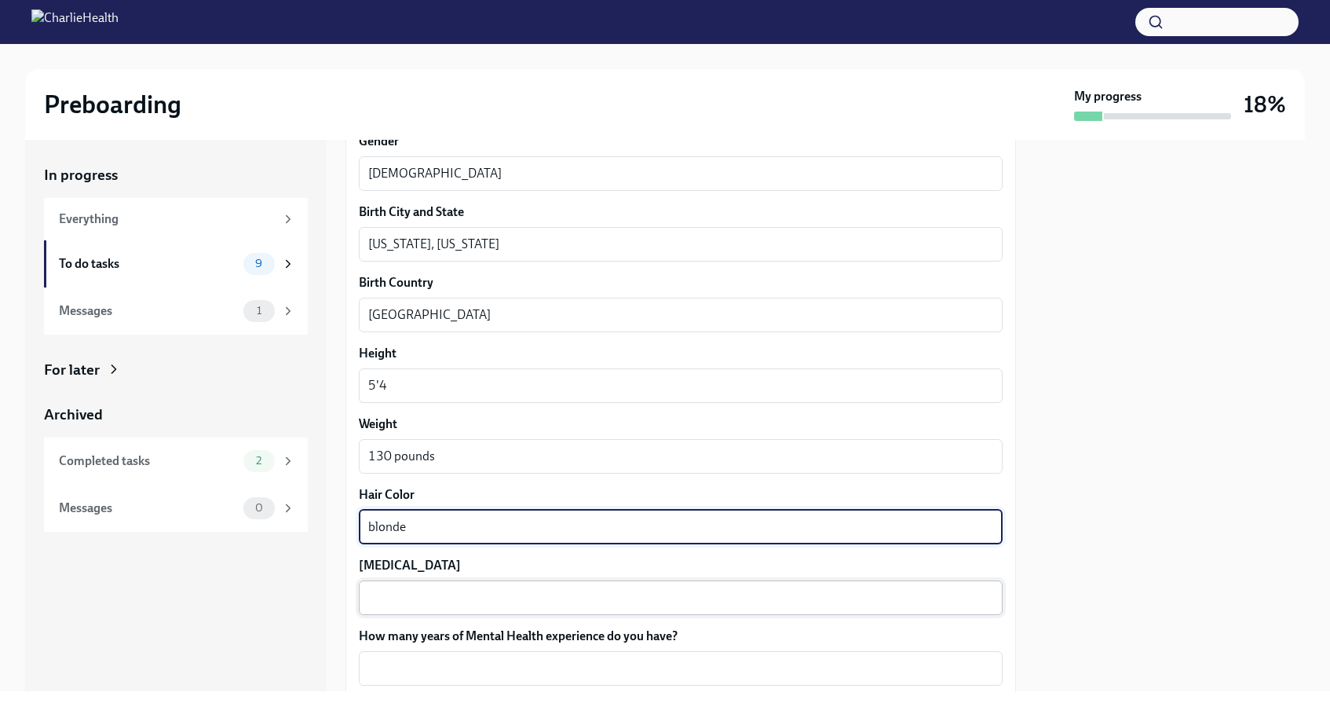
type textarea "blonde"
click at [380, 580] on div "x ​" at bounding box center [681, 597] width 644 height 35
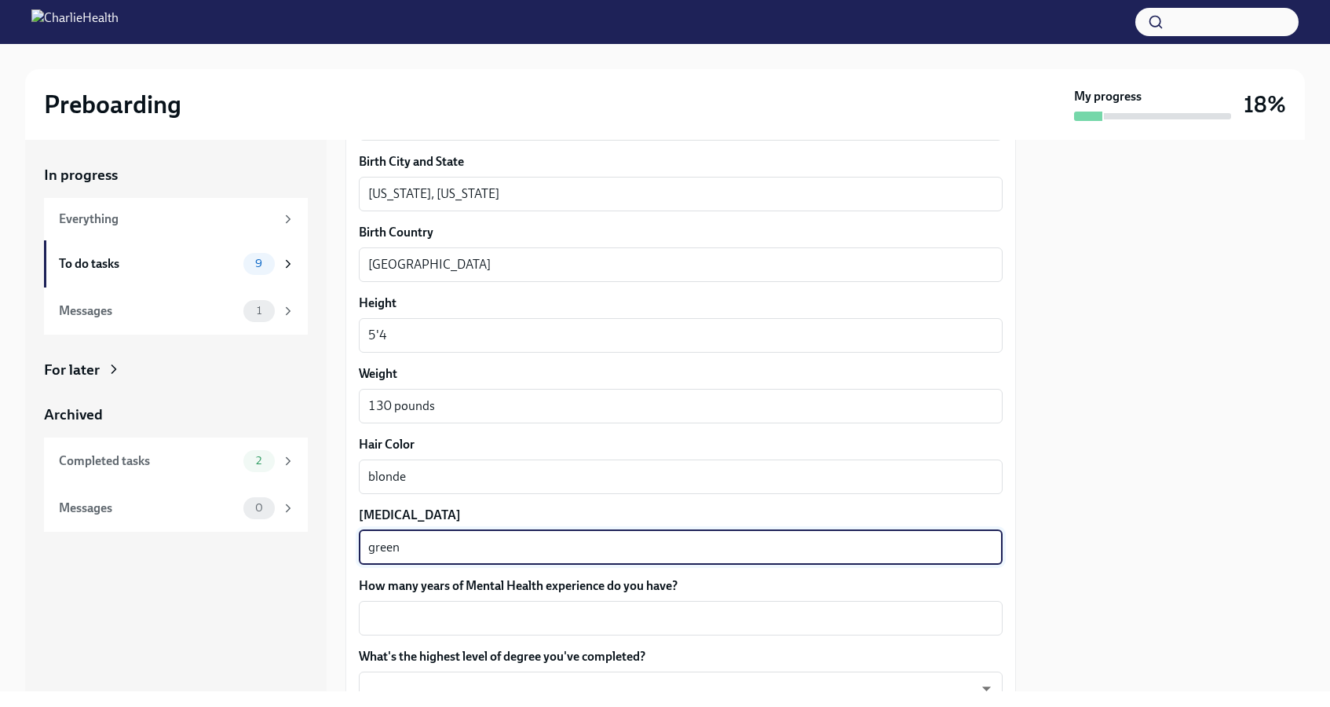
scroll to position [1226, 0]
type textarea "green"
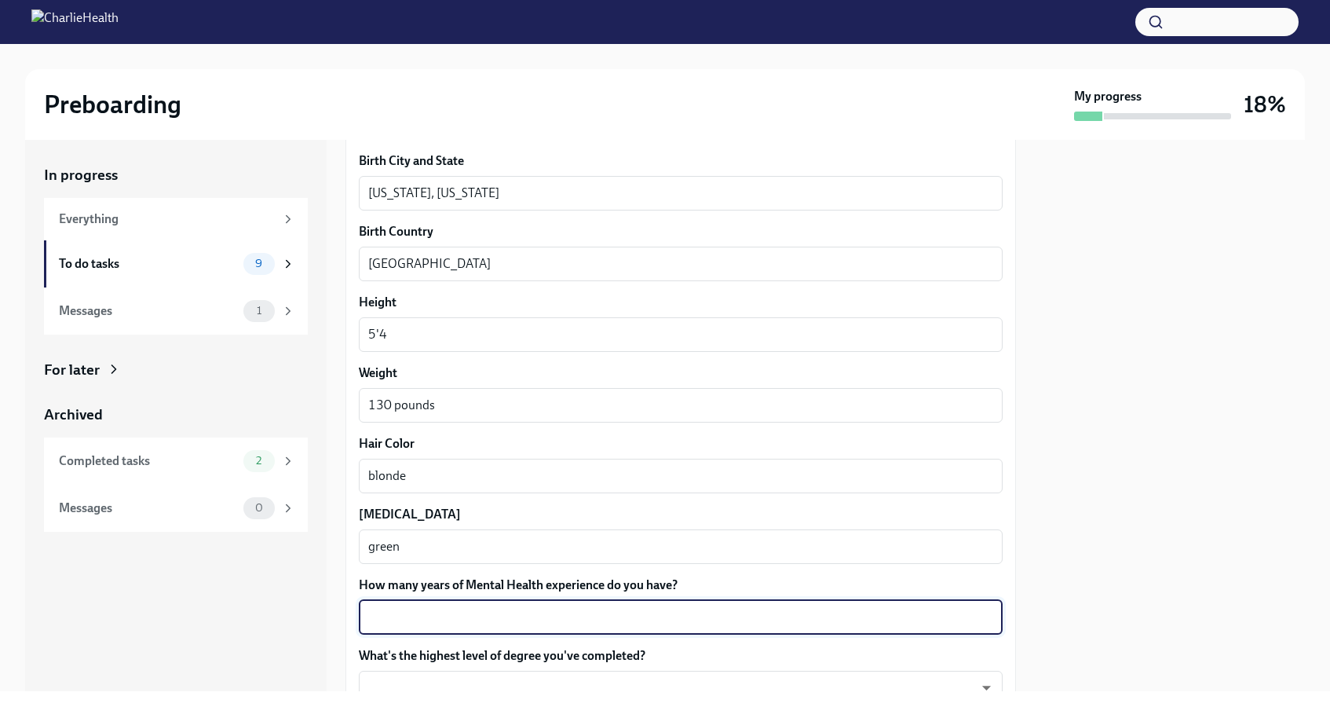
click at [388, 608] on textarea "How many years of Mental Health experience do you have?" at bounding box center [680, 617] width 625 height 19
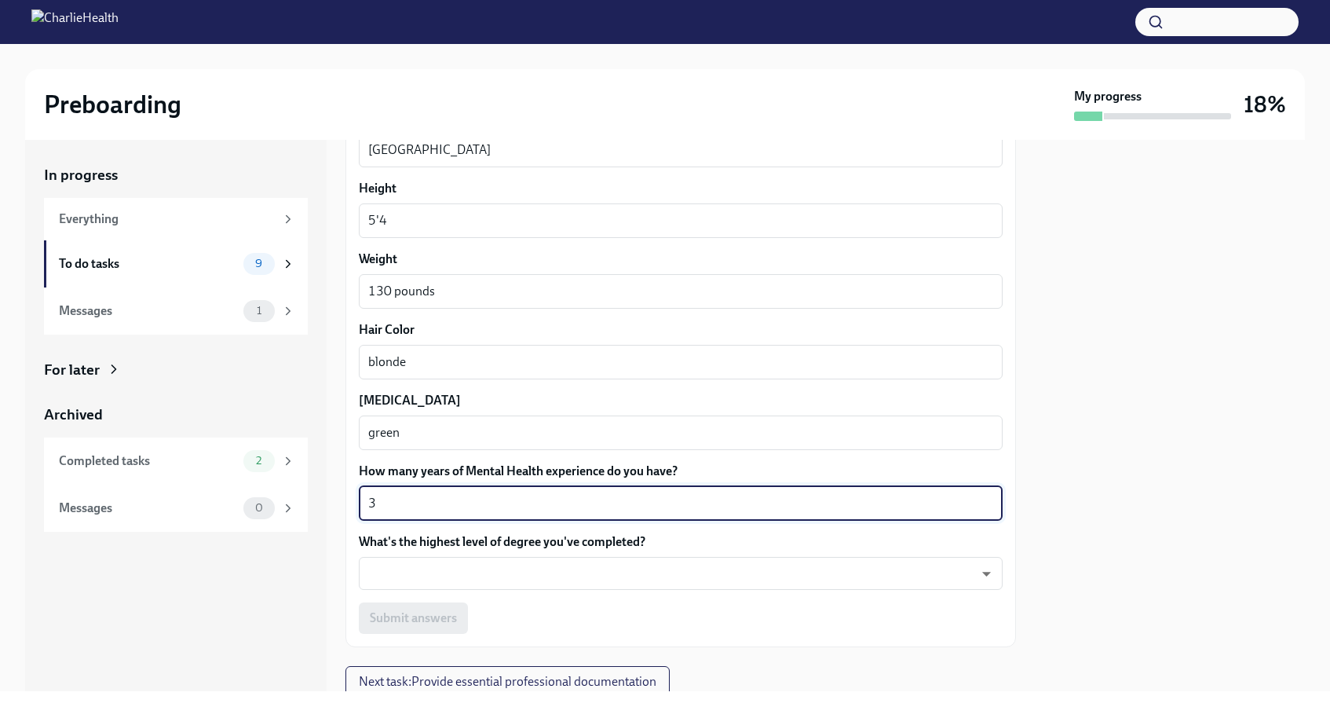
scroll to position [1348, 0]
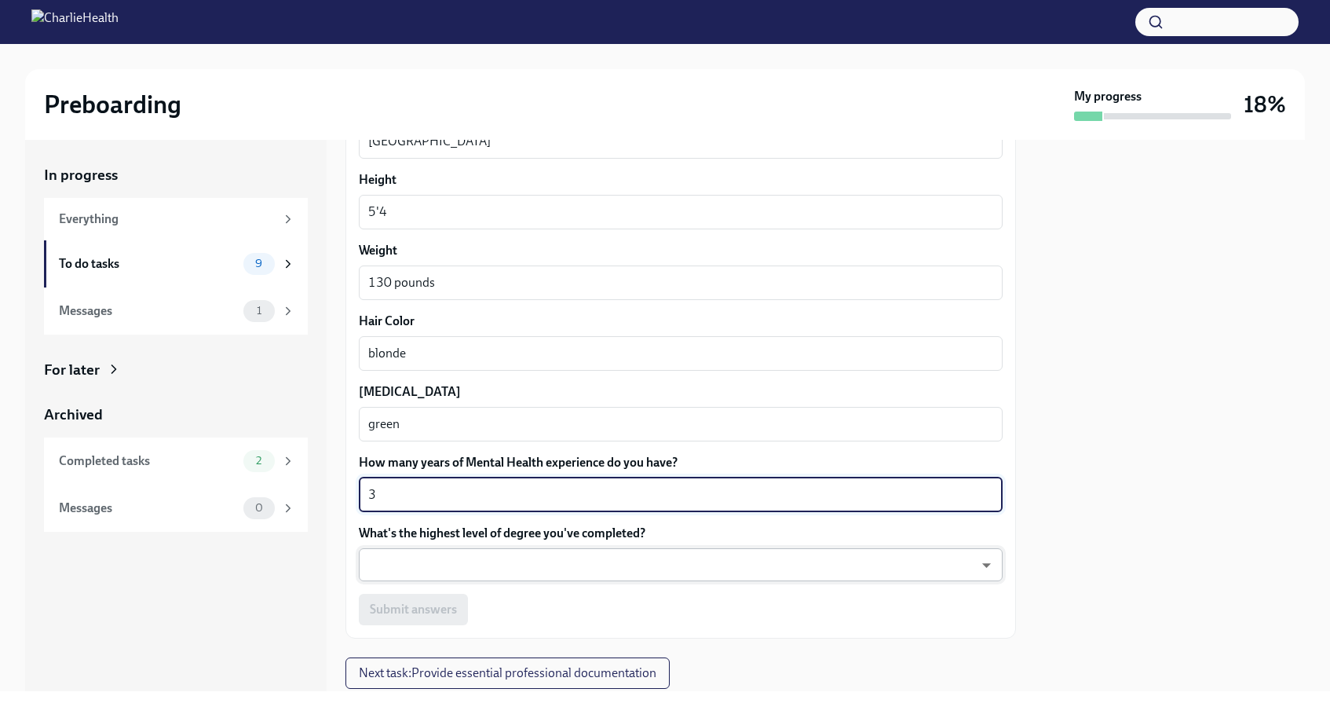
type textarea "3"
click at [396, 569] on body "Preboarding My progress 18% In progress Everything To do tasks 9 Messages 1 For…" at bounding box center [665, 353] width 1330 height 707
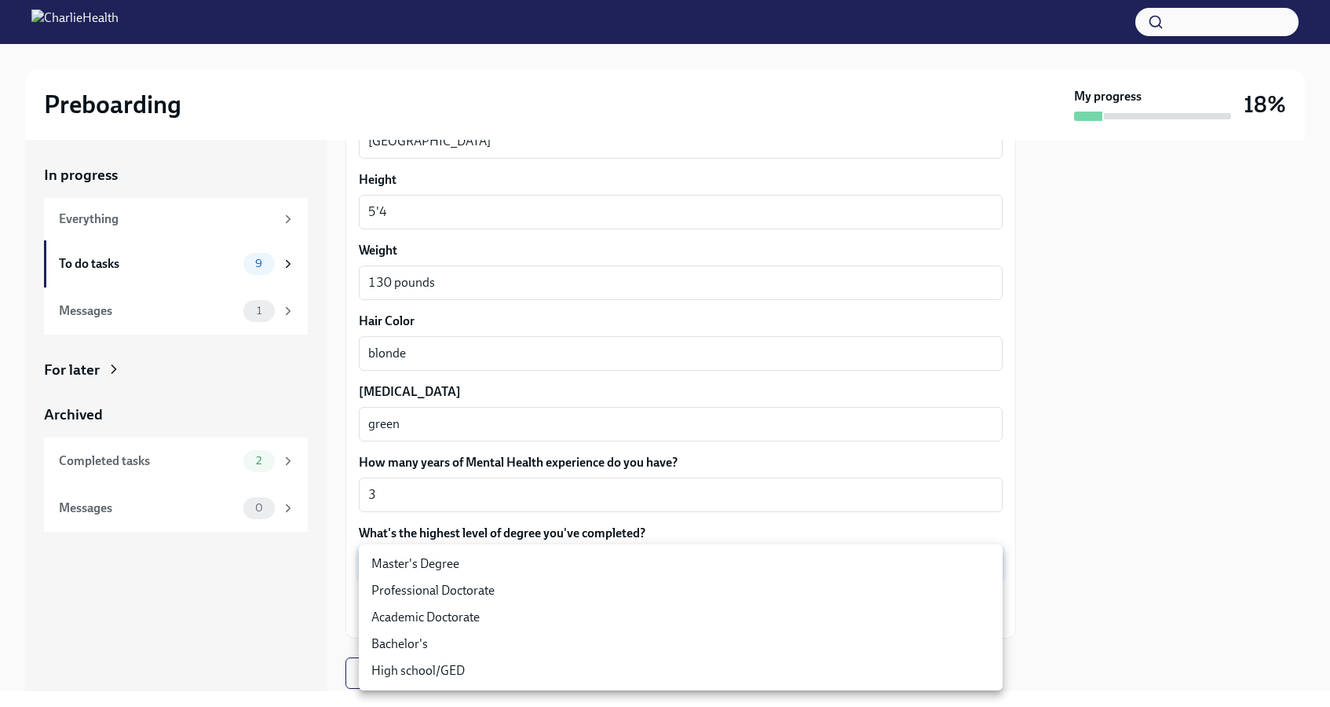
click at [340, 575] on div at bounding box center [665, 353] width 1330 height 707
click at [382, 559] on body "Preboarding My progress 18% In progress Everything To do tasks 9 Messages 1 For…" at bounding box center [665, 353] width 1330 height 707
click at [382, 559] on li "Master's Degree" at bounding box center [681, 563] width 644 height 27
type input "2vBr-ghkD"
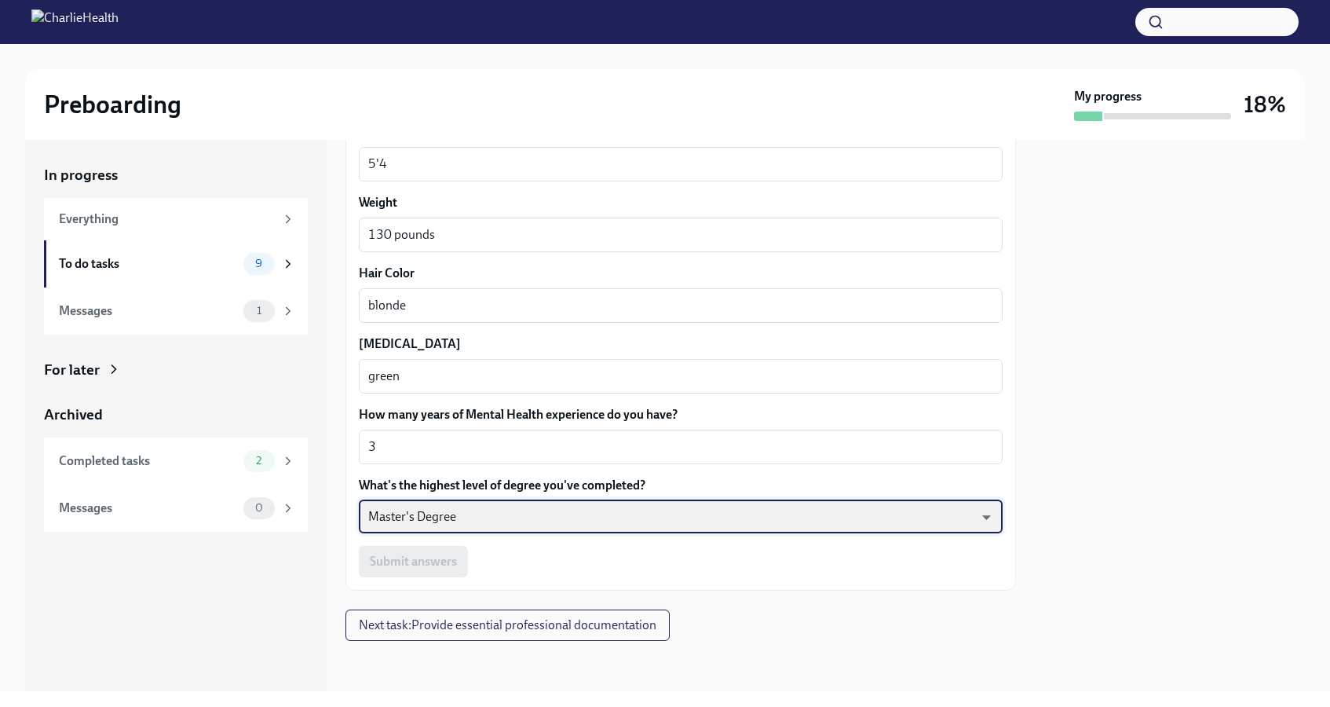
scroll to position [1395, 0]
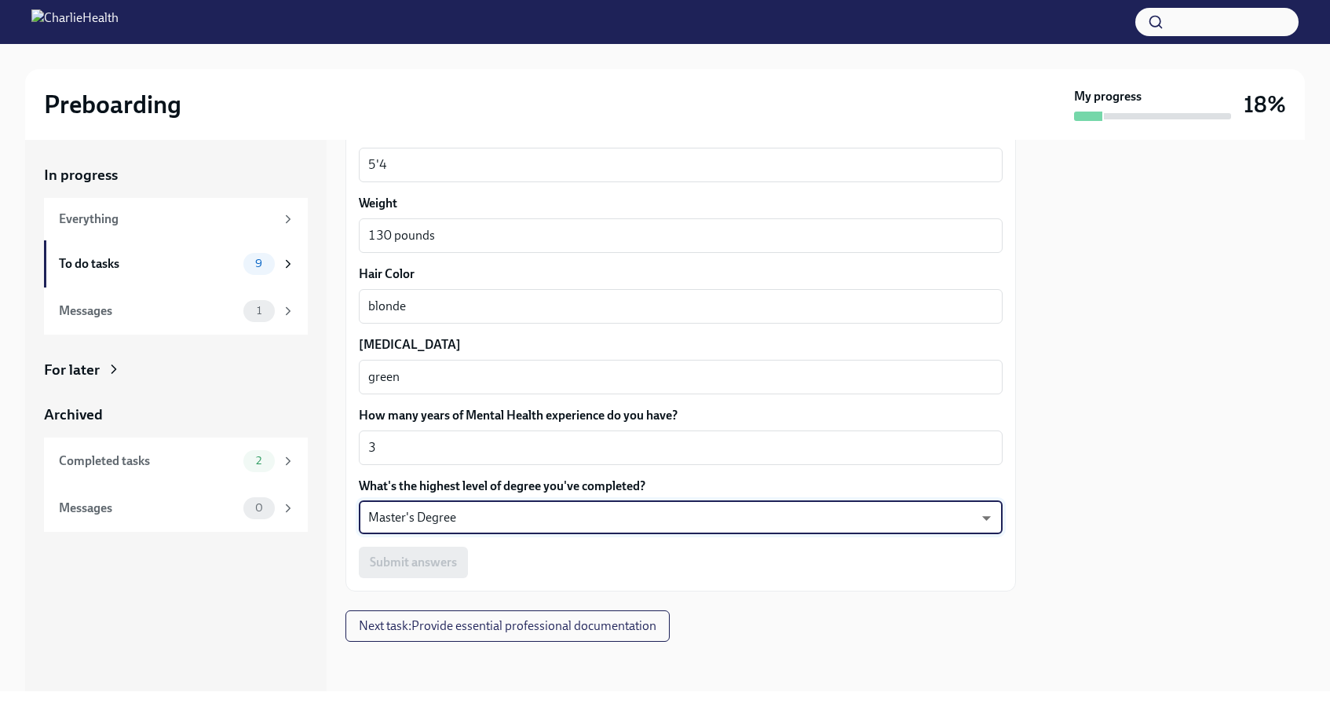
click at [328, 571] on div "In progress Everything To do tasks 9 Messages 1 For later Archived Completed ta…" at bounding box center [665, 415] width 1280 height 551
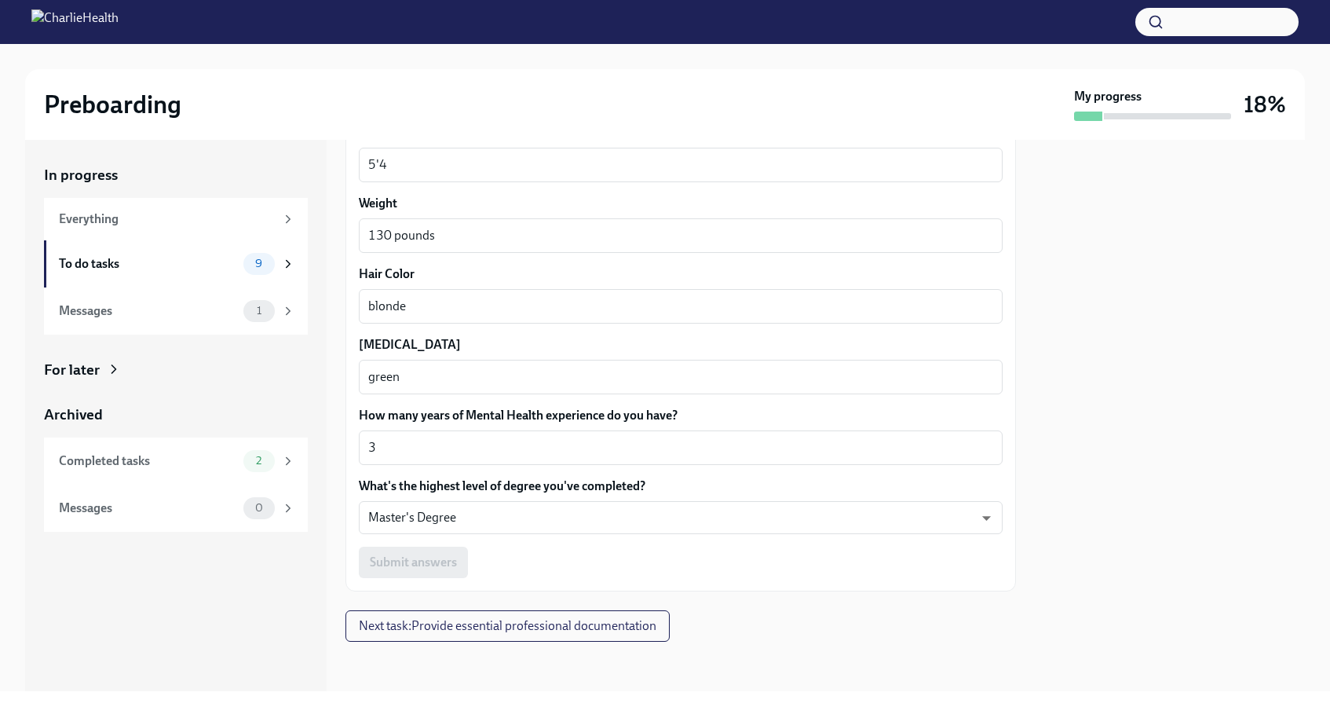
click at [447, 557] on div "Submit answers" at bounding box center [681, 561] width 644 height 31
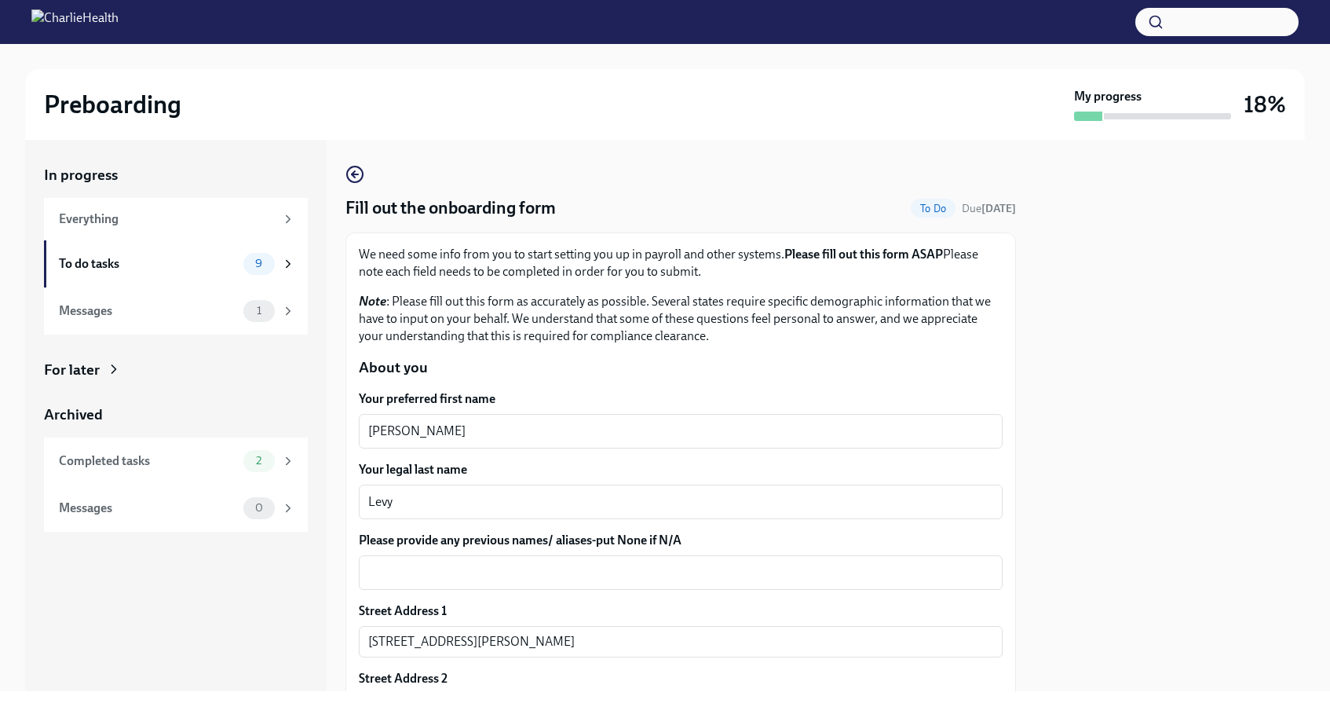
scroll to position [0, 0]
click at [555, 570] on textarea "Please provide any previous names/ aliases-put None if N/A" at bounding box center [680, 572] width 625 height 19
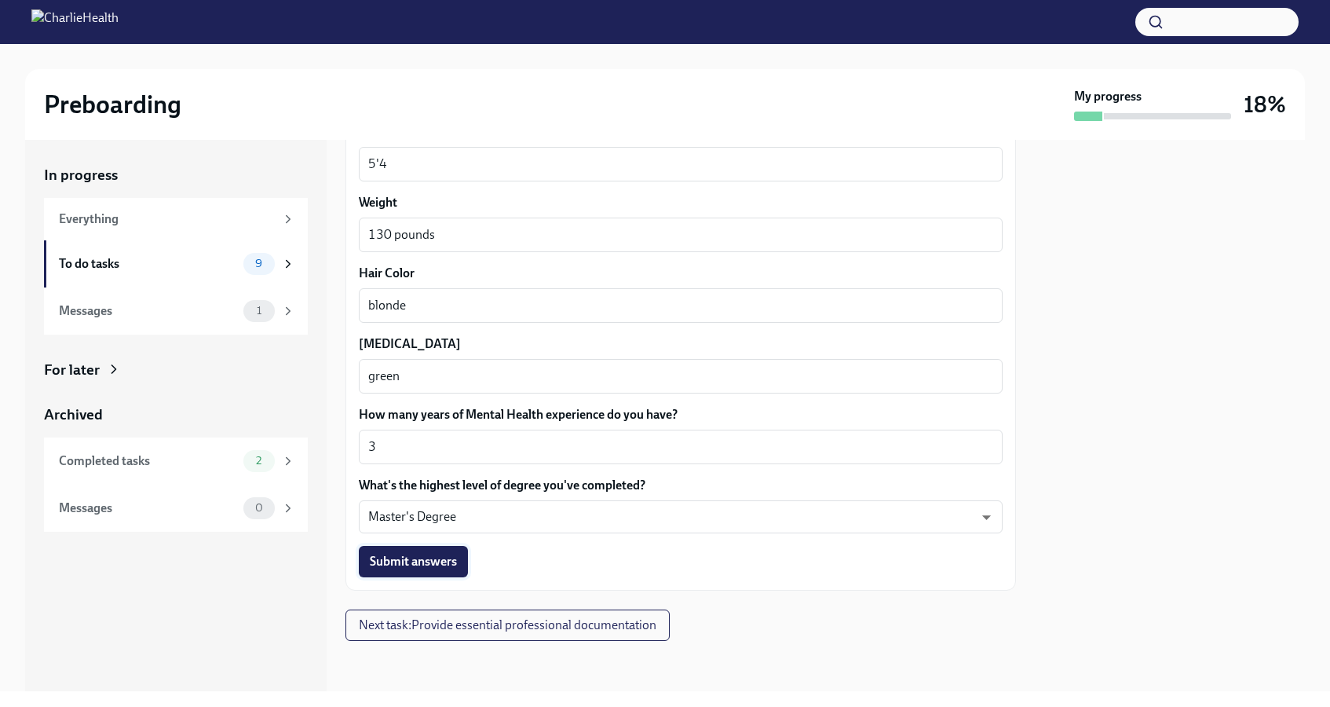
scroll to position [1395, 0]
type textarea "N/A"
click at [441, 575] on button "Submit answers" at bounding box center [413, 561] width 109 height 31
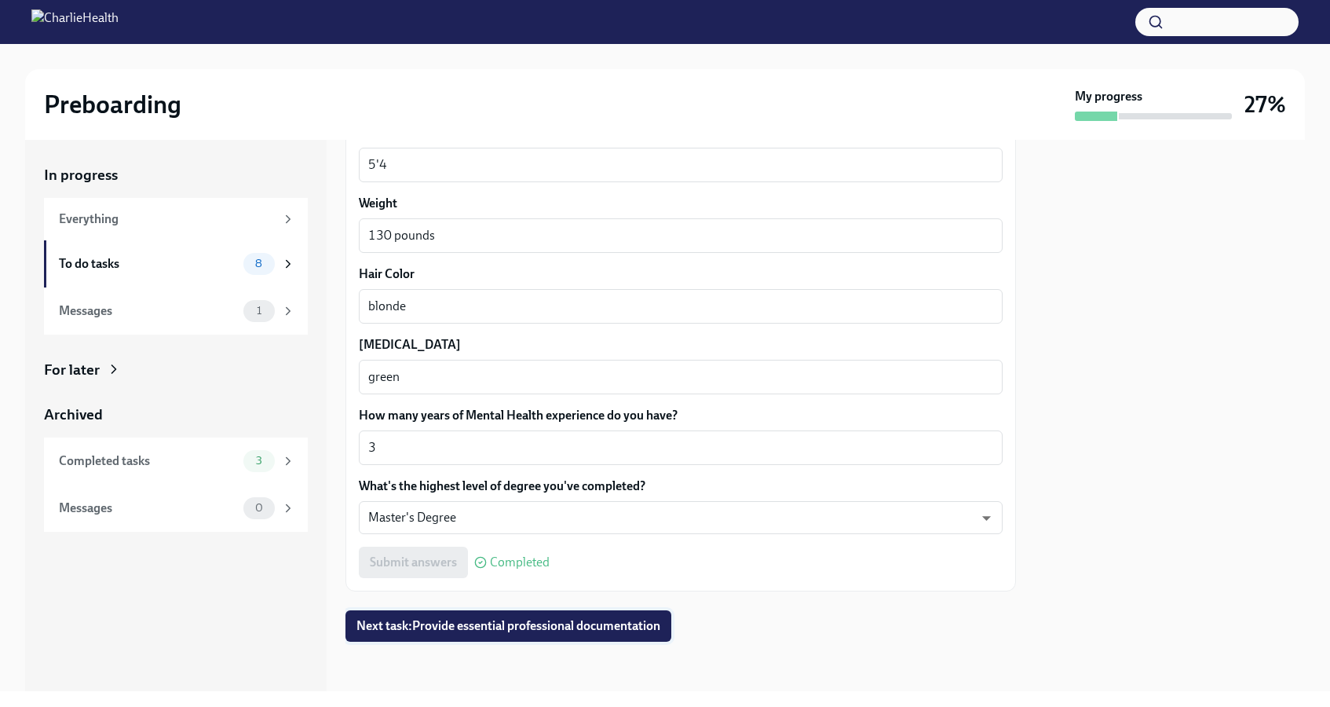
click at [557, 627] on span "Next task : Provide essential professional documentation" at bounding box center [508, 626] width 304 height 16
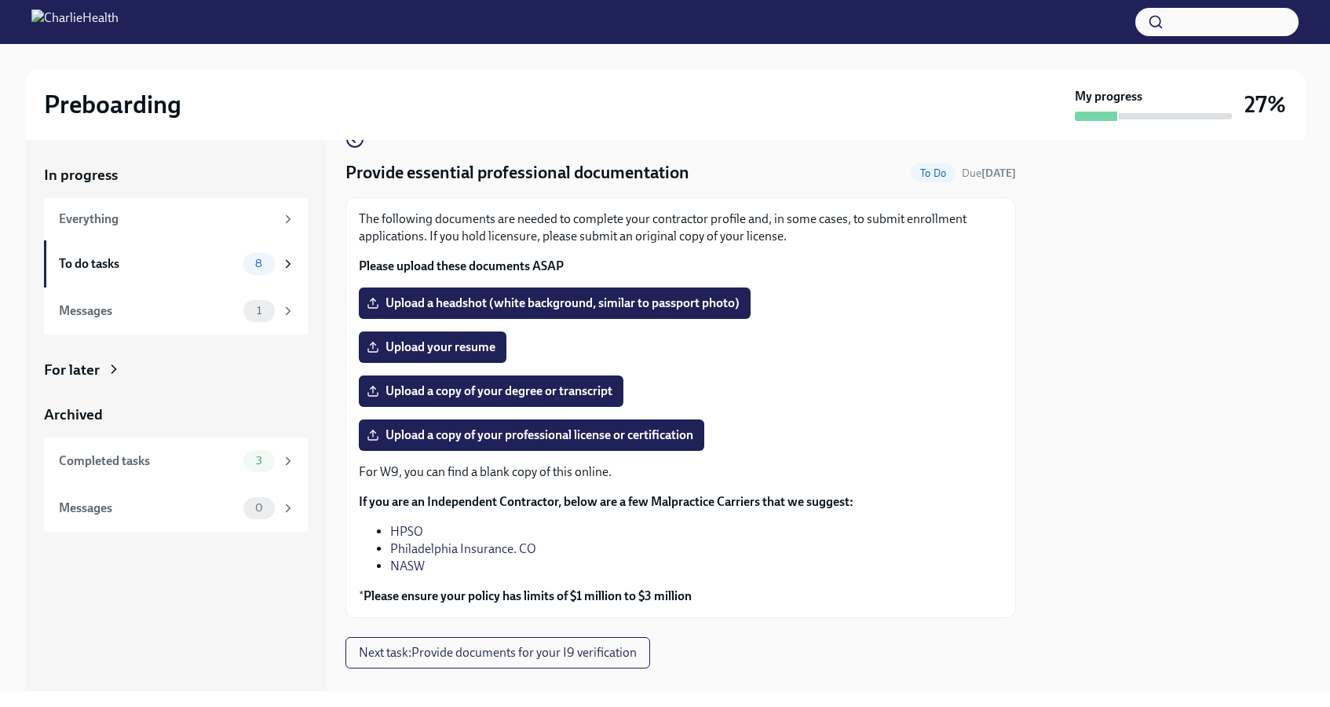
scroll to position [31, 0]
